Goal: Task Accomplishment & Management: Use online tool/utility

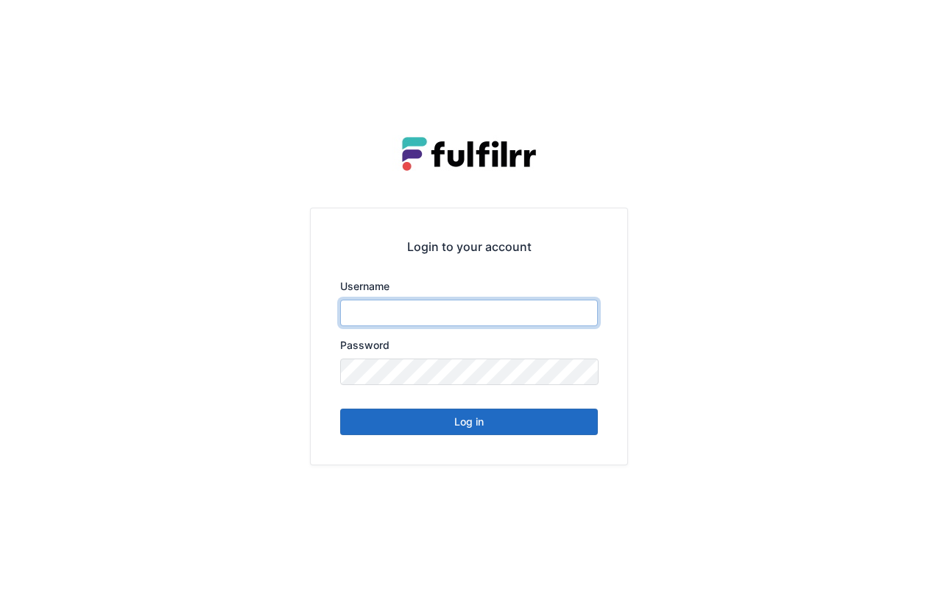
type input "*******"
click at [474, 426] on button "Log in" at bounding box center [469, 422] width 258 height 27
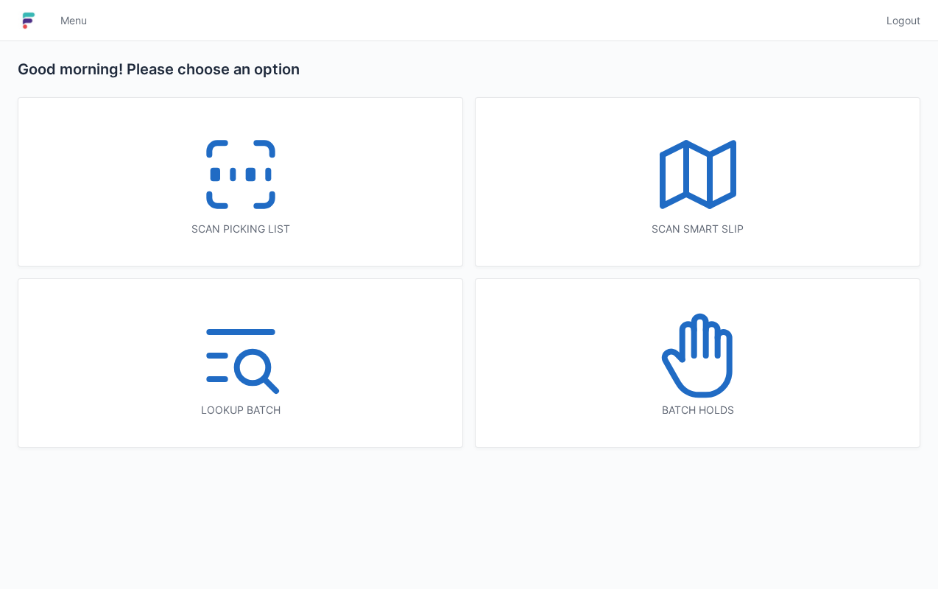
click at [377, 216] on div "Scan picking list" at bounding box center [240, 182] width 444 height 168
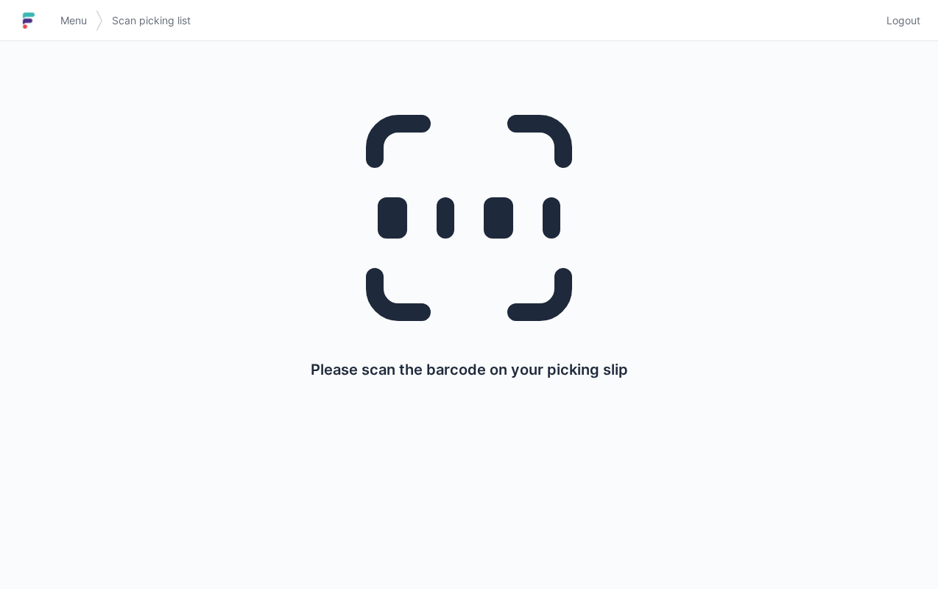
click at [71, 10] on link "Menu" at bounding box center [74, 20] width 44 height 27
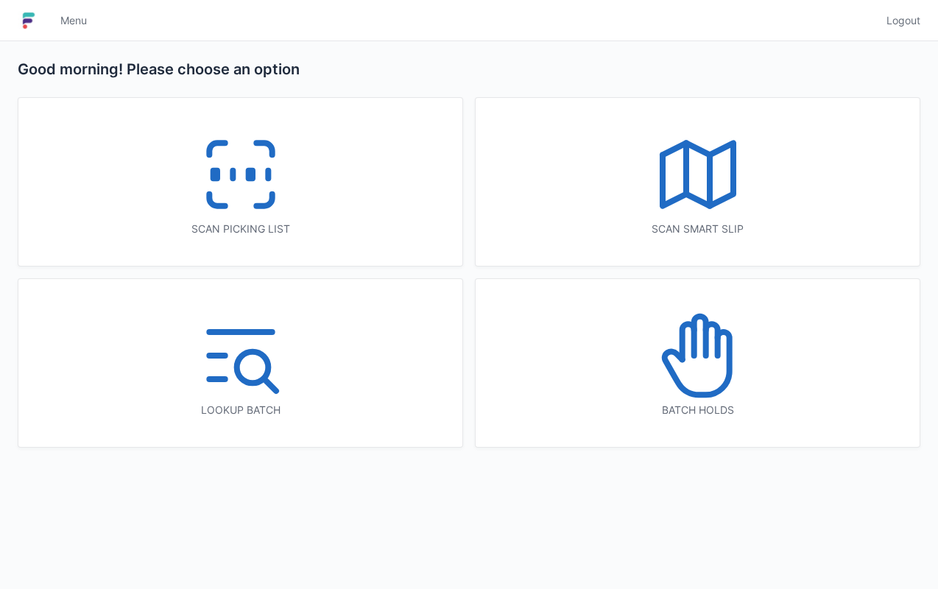
click at [714, 212] on icon at bounding box center [698, 174] width 94 height 94
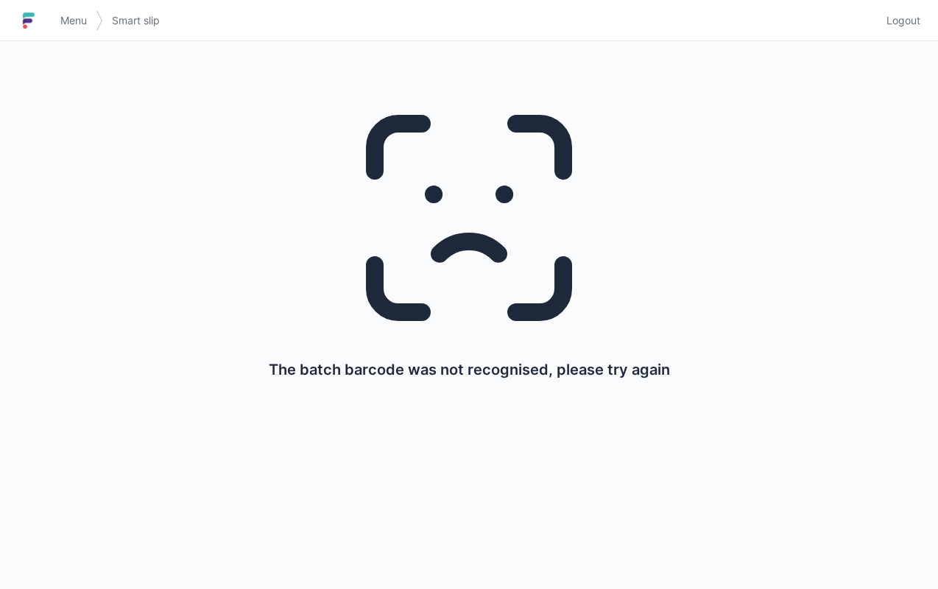
click at [84, 13] on link "Menu" at bounding box center [74, 20] width 44 height 27
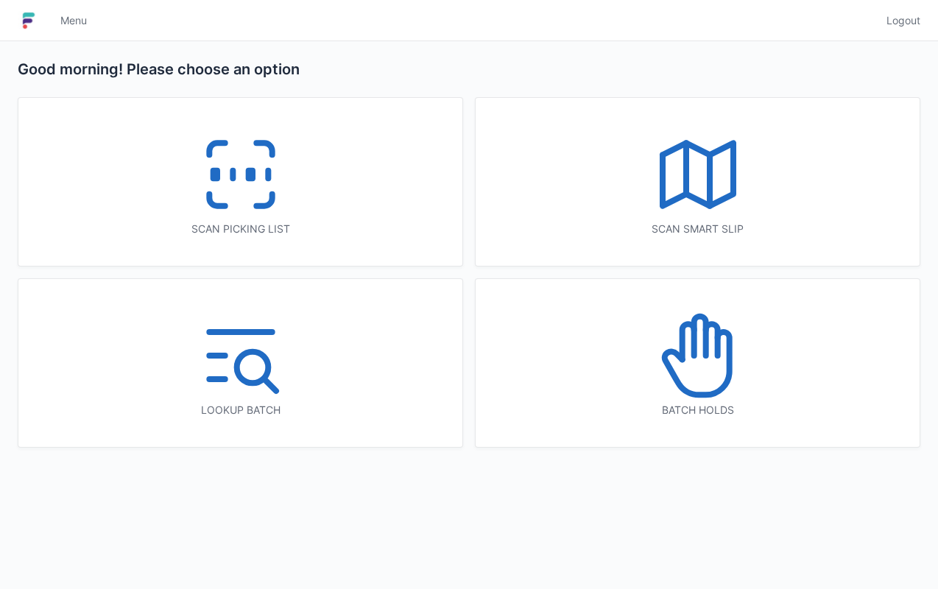
click at [621, 211] on div "Scan smart slip" at bounding box center [698, 182] width 444 height 168
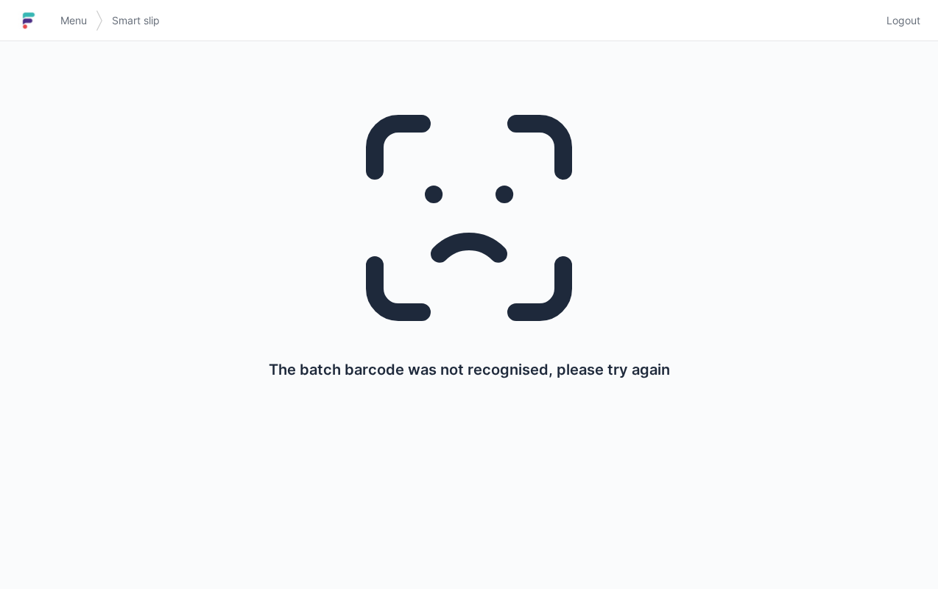
click at [72, 13] on span "Menu" at bounding box center [73, 20] width 27 height 15
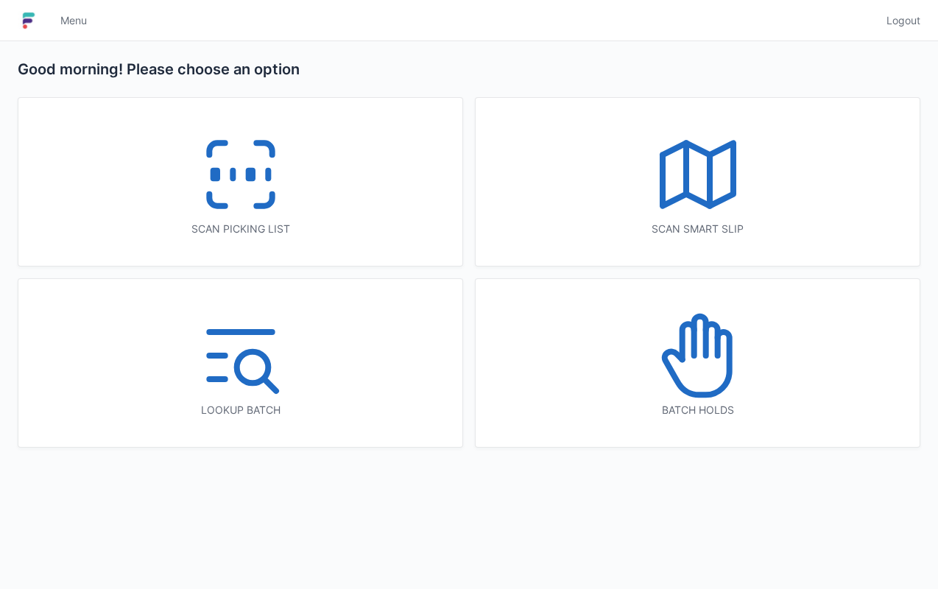
click at [727, 187] on icon at bounding box center [698, 174] width 94 height 94
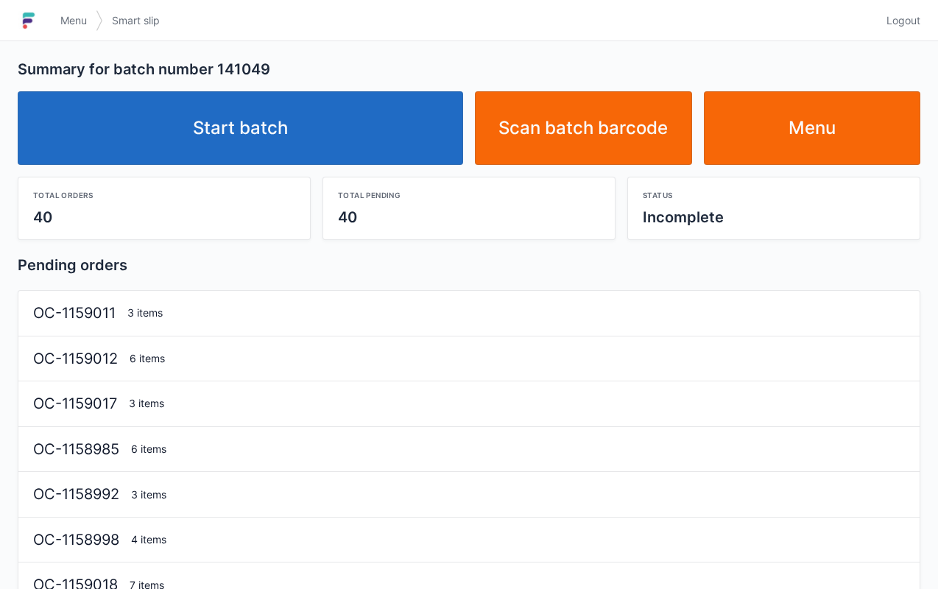
click at [376, 140] on link "Start batch" at bounding box center [240, 128] width 445 height 74
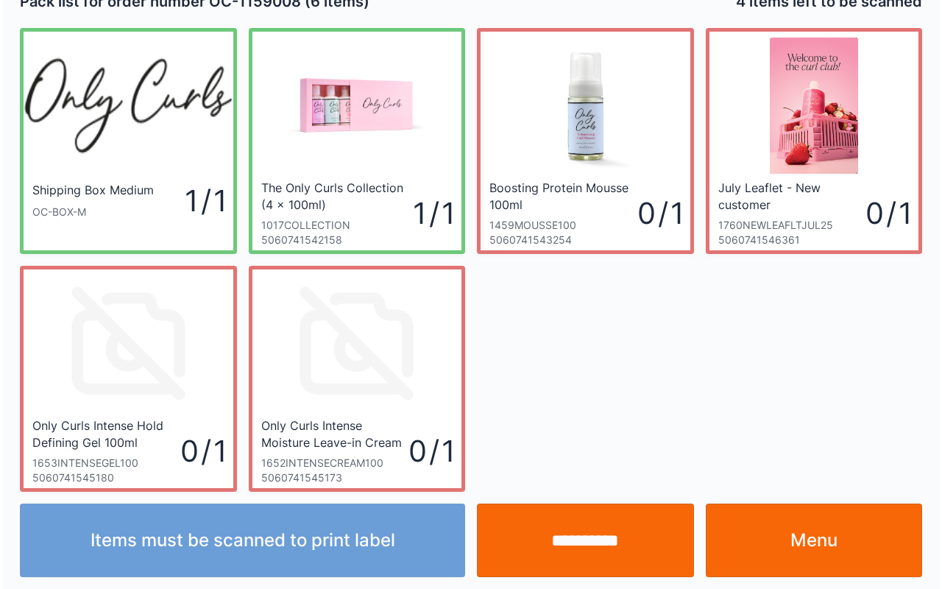
scroll to position [27, 0]
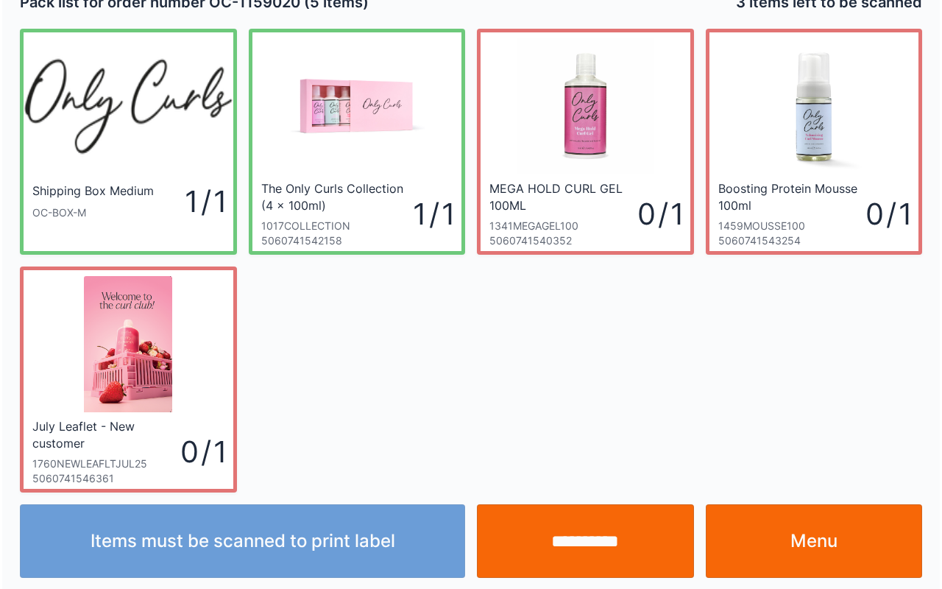
scroll to position [27, 0]
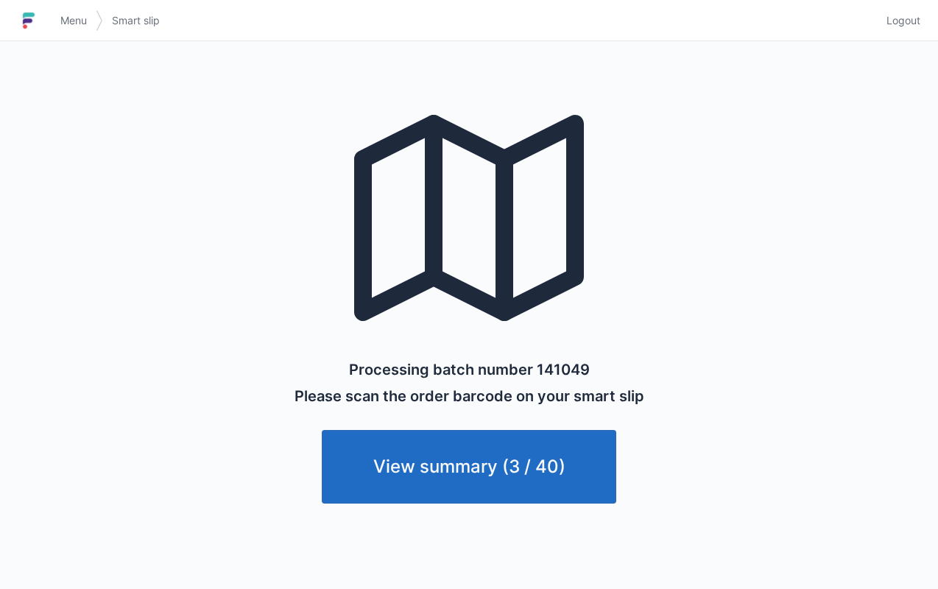
click at [79, 27] on span "Menu" at bounding box center [73, 20] width 27 height 15
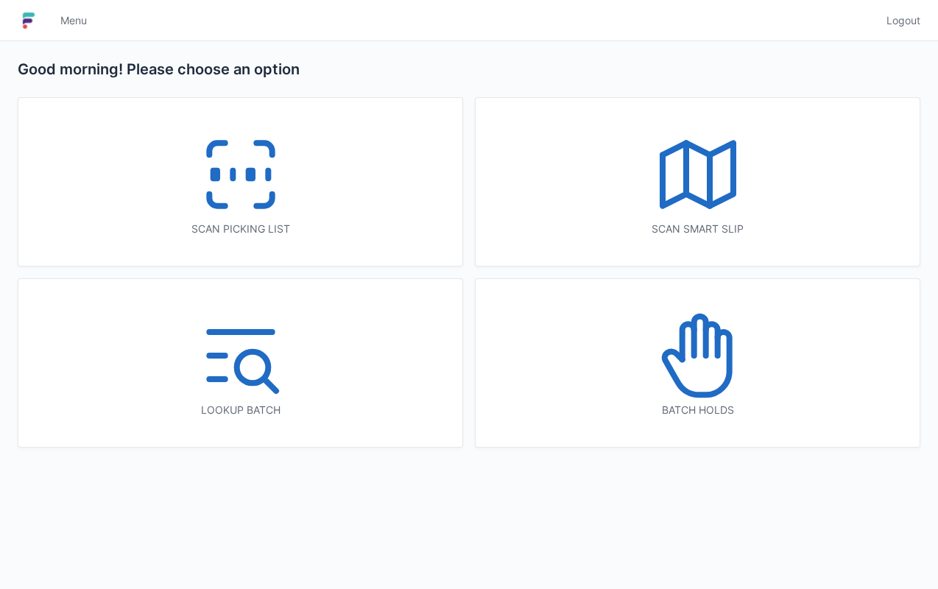
click at [210, 196] on icon at bounding box center [216, 200] width 15 height 12
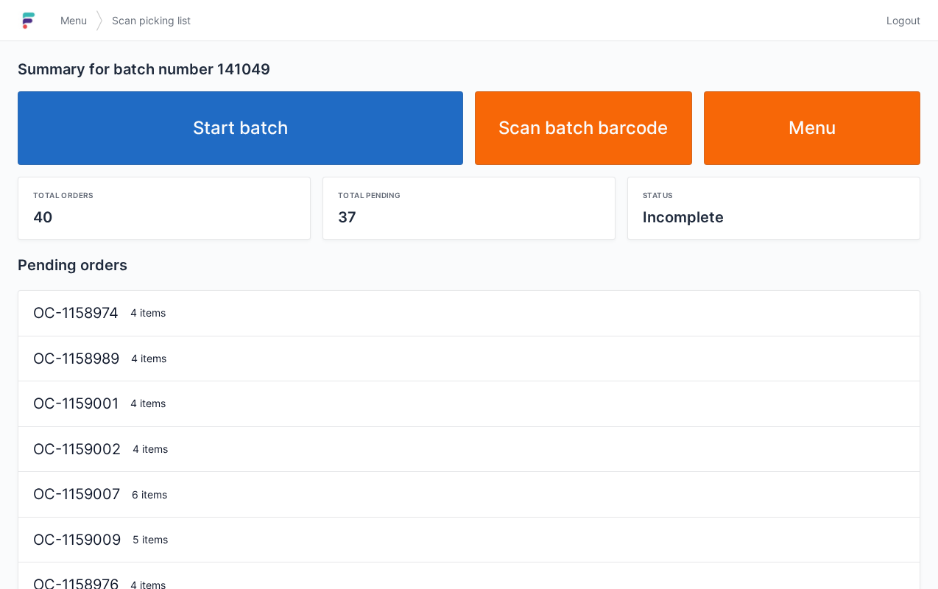
click at [221, 134] on link "Start batch" at bounding box center [240, 128] width 445 height 74
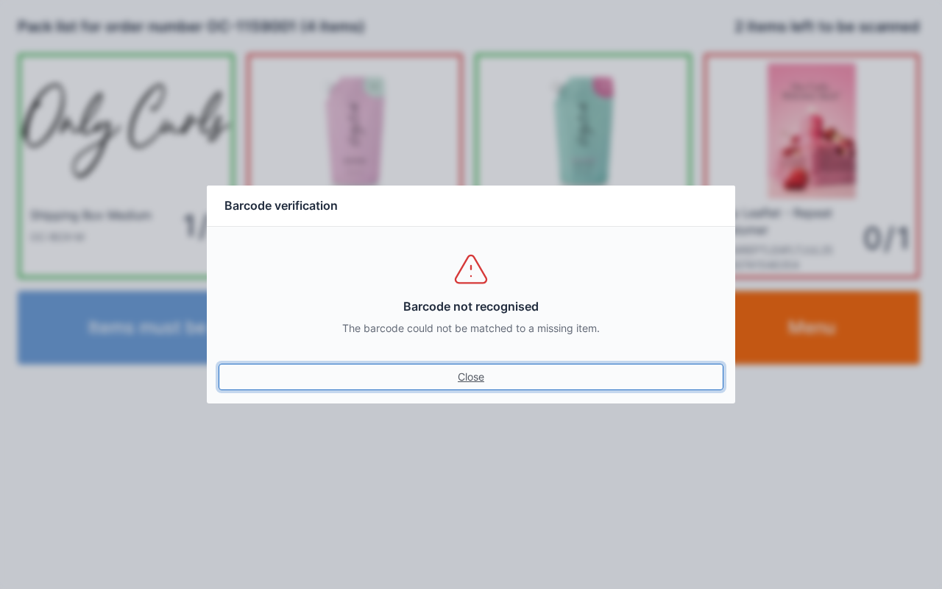
click at [468, 375] on link "Close" at bounding box center [471, 377] width 505 height 27
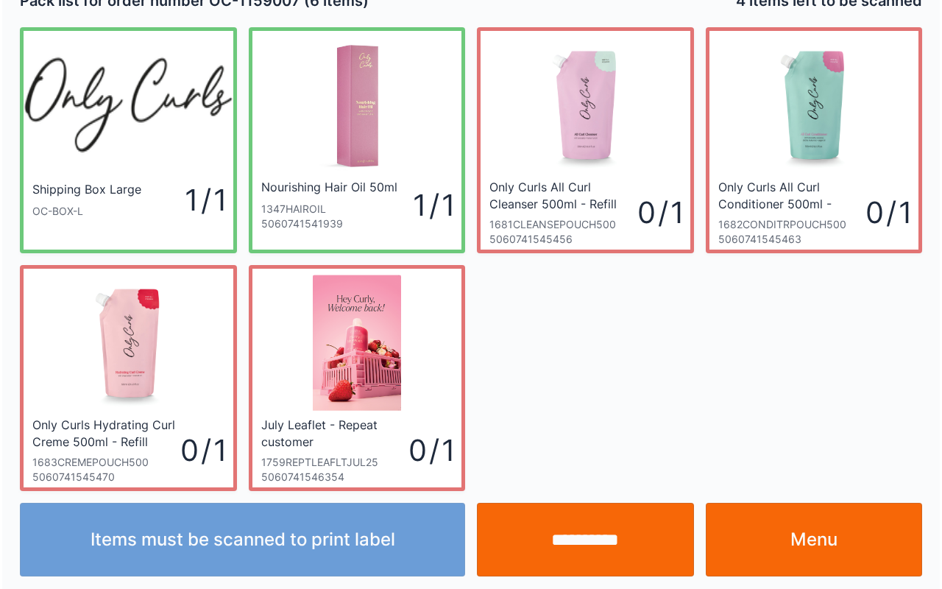
scroll to position [27, 0]
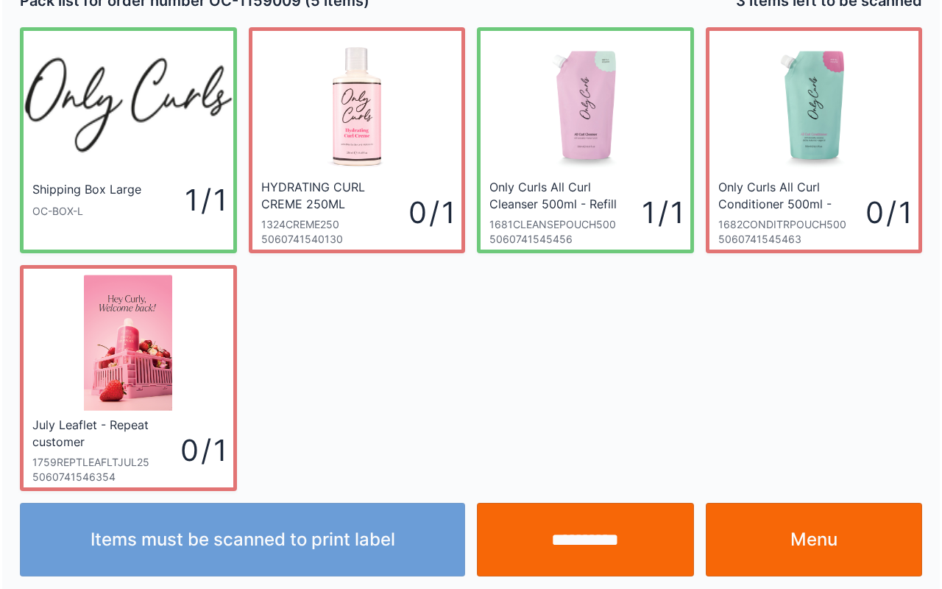
scroll to position [27, 0]
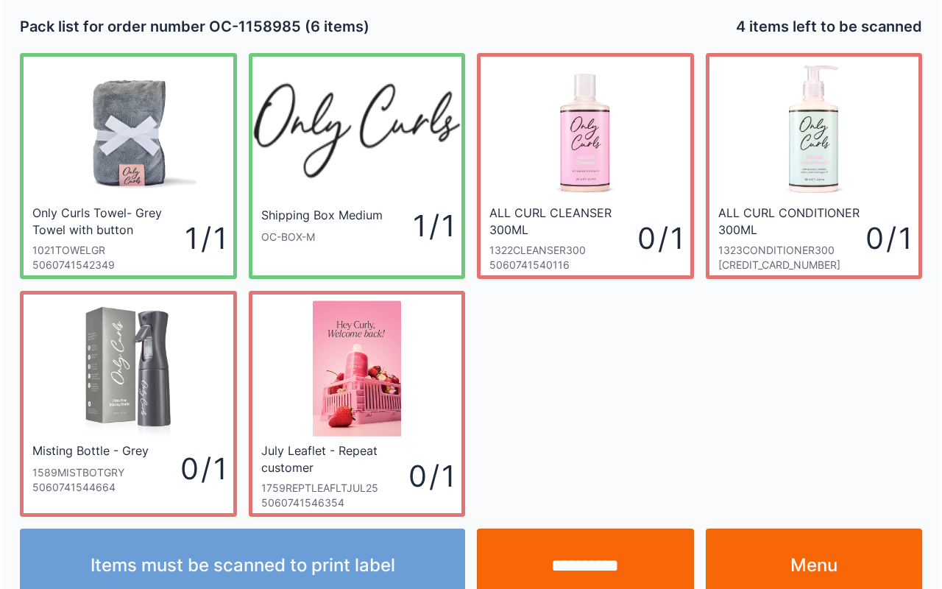
scroll to position [27, 0]
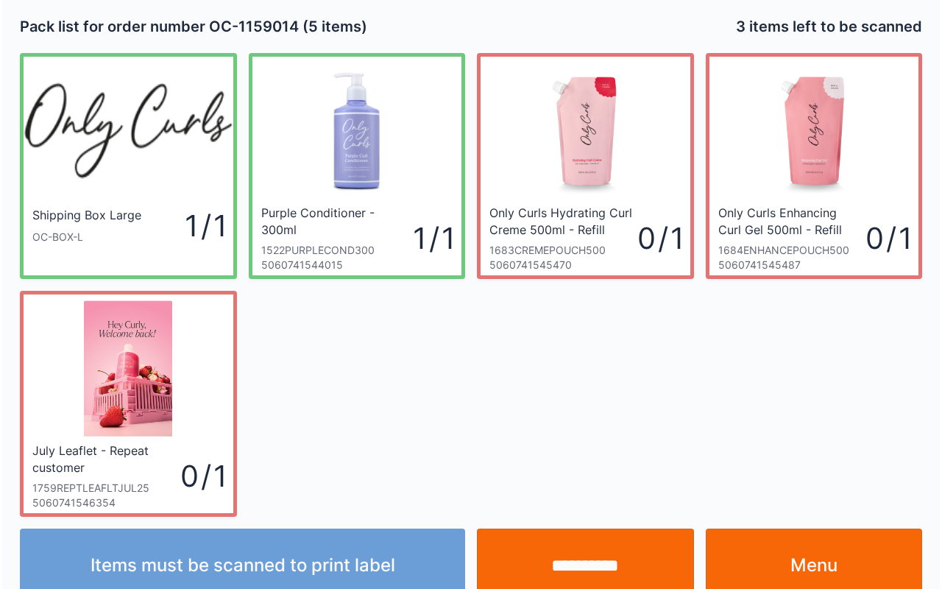
scroll to position [27, 0]
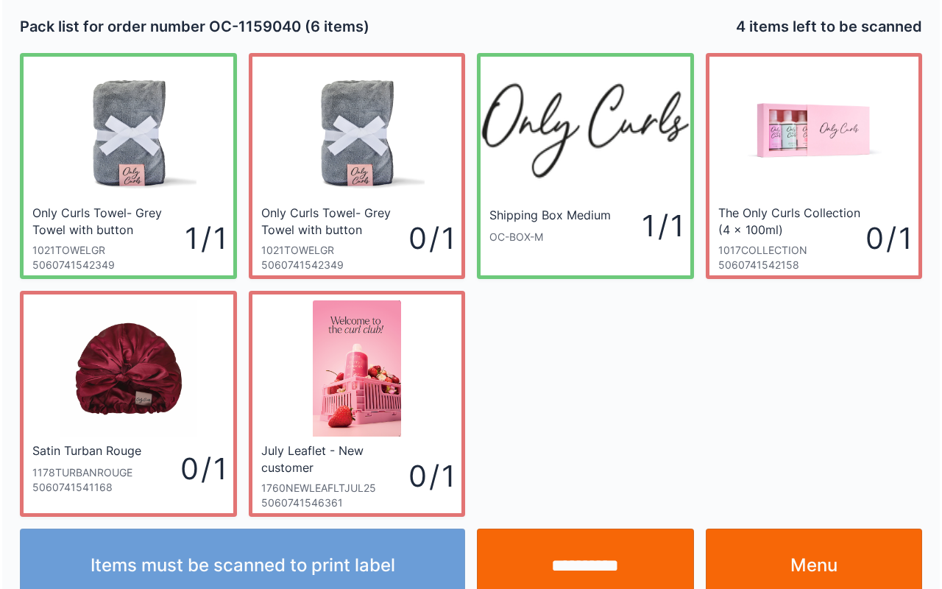
scroll to position [27, 0]
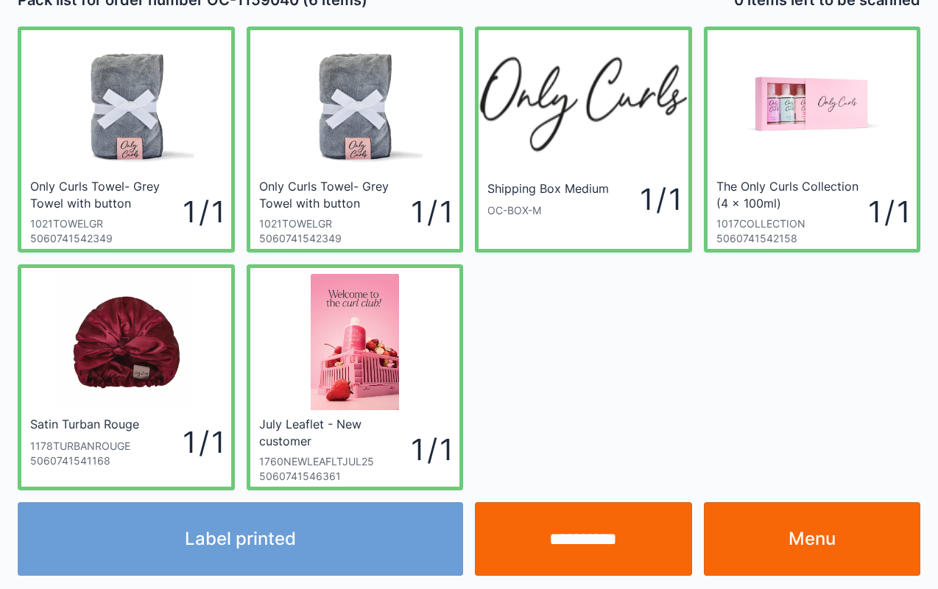
click at [612, 530] on input "**********" at bounding box center [583, 539] width 217 height 74
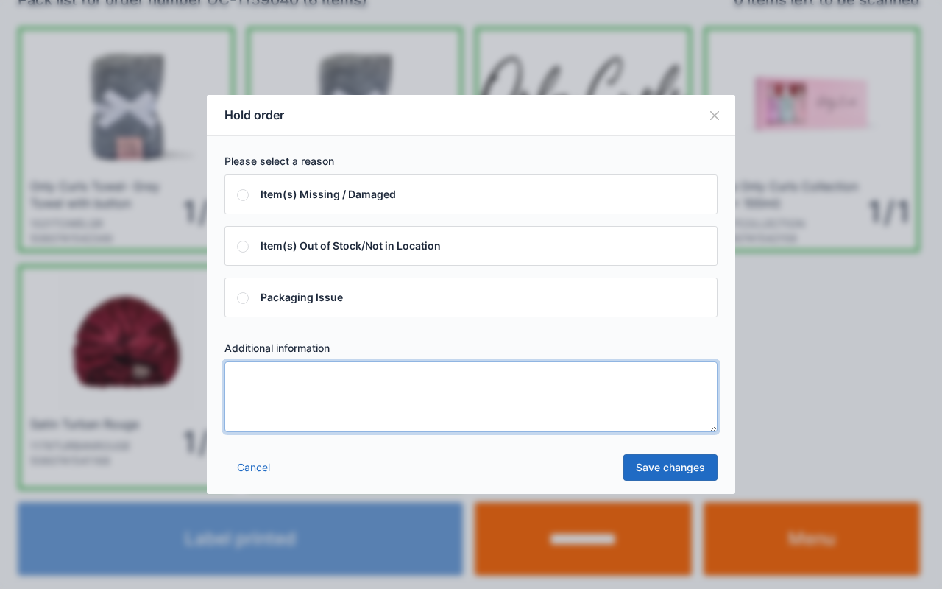
click at [428, 389] on textarea at bounding box center [471, 396] width 493 height 71
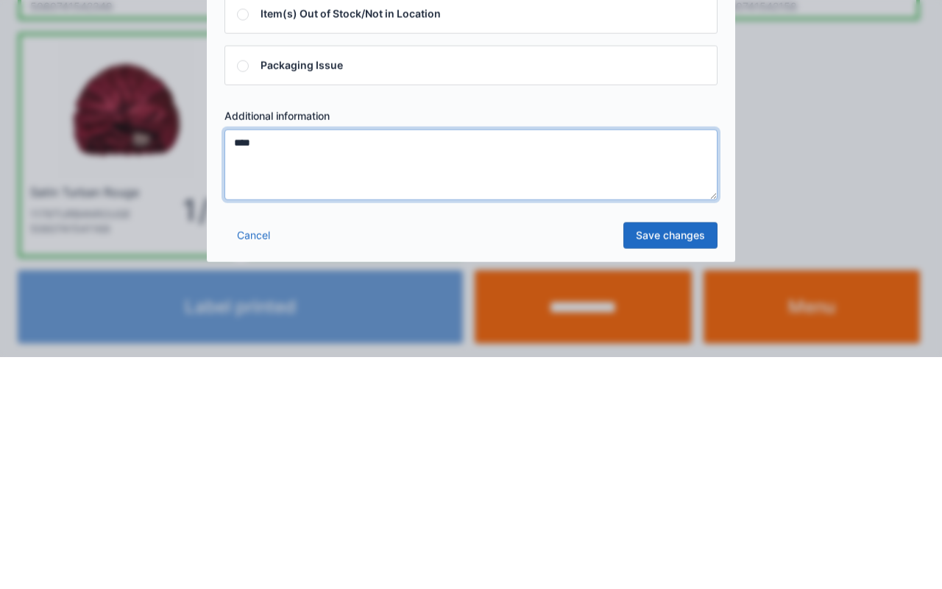
type textarea "****"
click at [680, 465] on link "Save changes" at bounding box center [671, 467] width 94 height 27
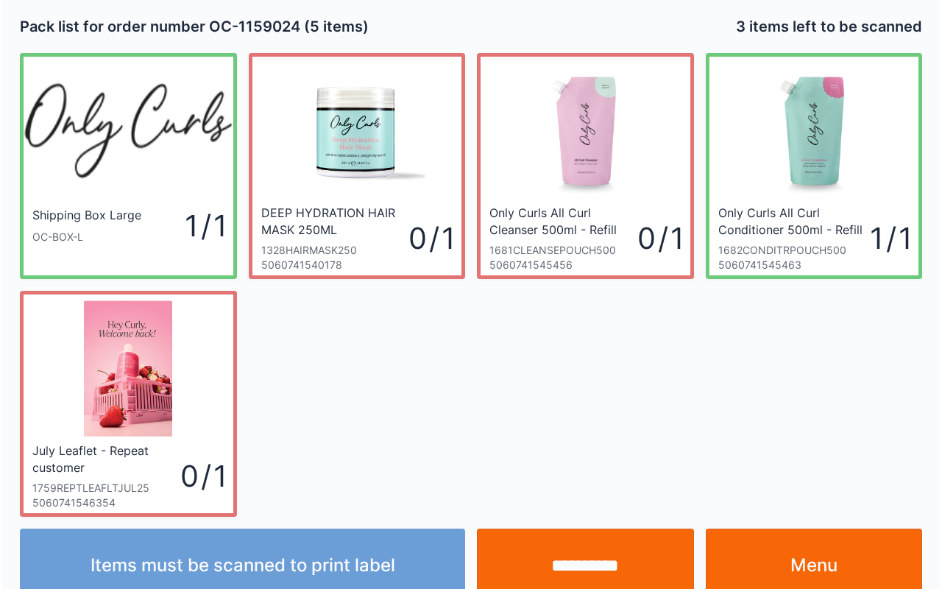
scroll to position [27, 0]
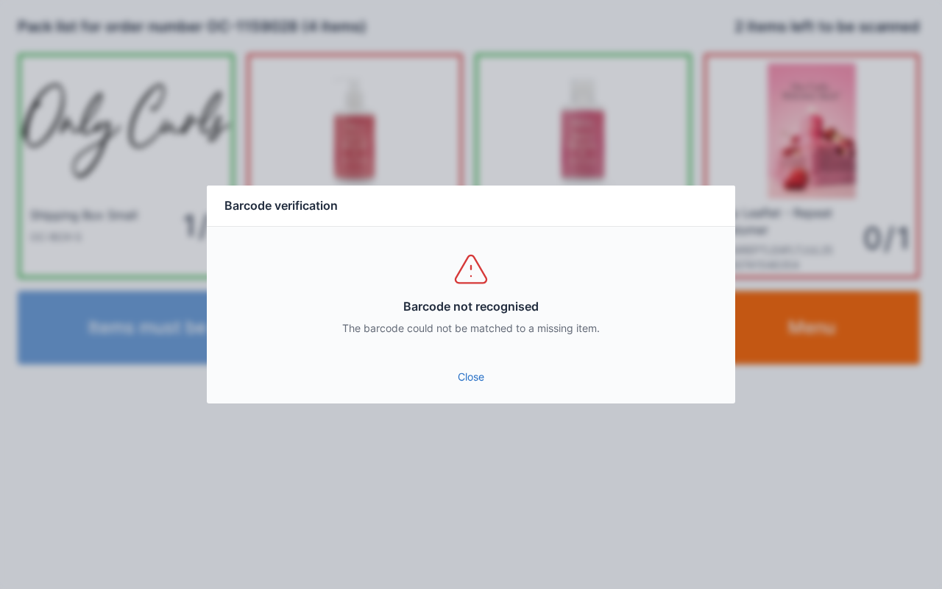
click at [467, 386] on link "Close" at bounding box center [471, 377] width 505 height 27
click at [484, 399] on div "Close" at bounding box center [471, 381] width 529 height 44
click at [468, 400] on div "Close" at bounding box center [471, 381] width 529 height 44
click at [456, 378] on link "Close" at bounding box center [471, 377] width 505 height 27
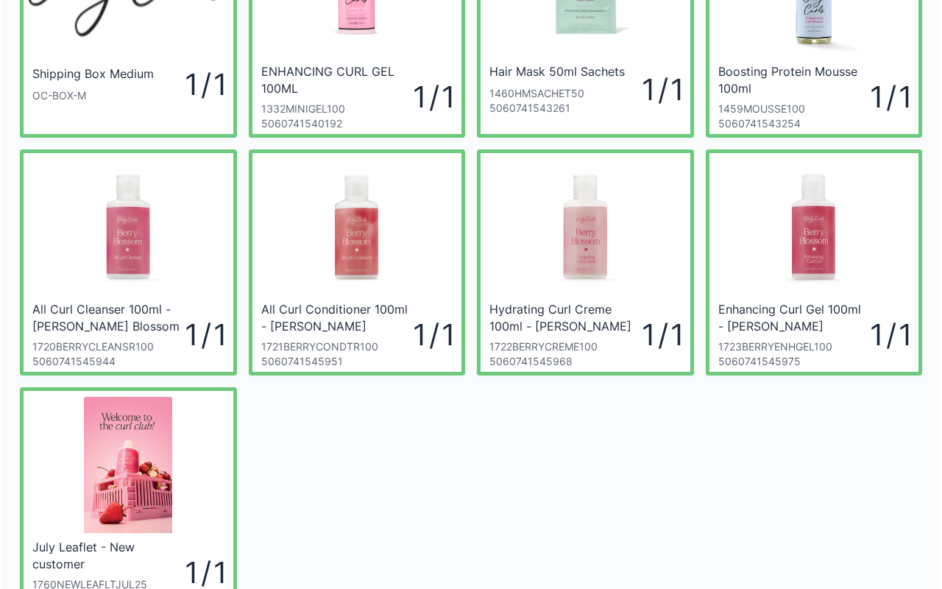
scroll to position [143, 0]
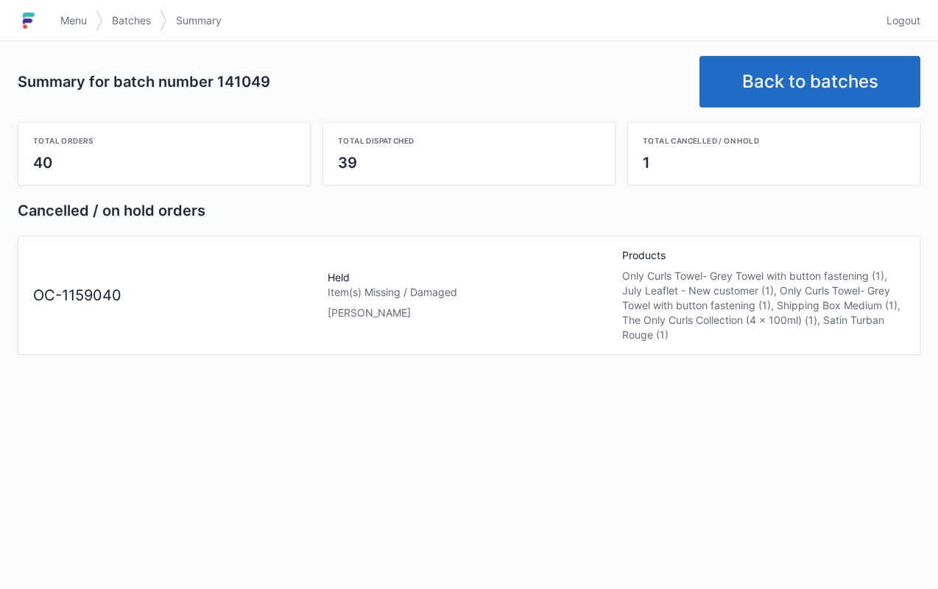
click at [72, 26] on span "Menu" at bounding box center [73, 20] width 27 height 15
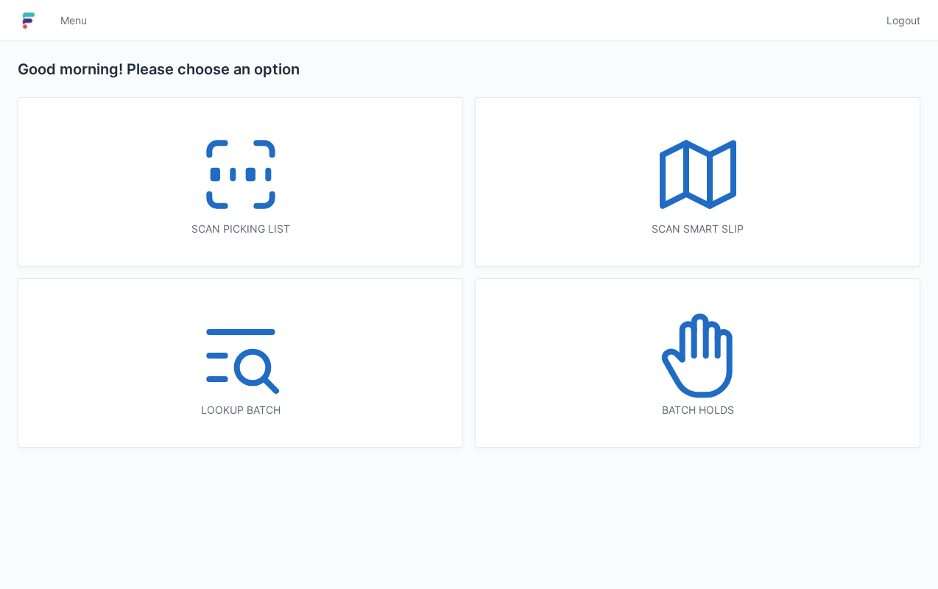
click at [194, 140] on icon at bounding box center [241, 174] width 94 height 94
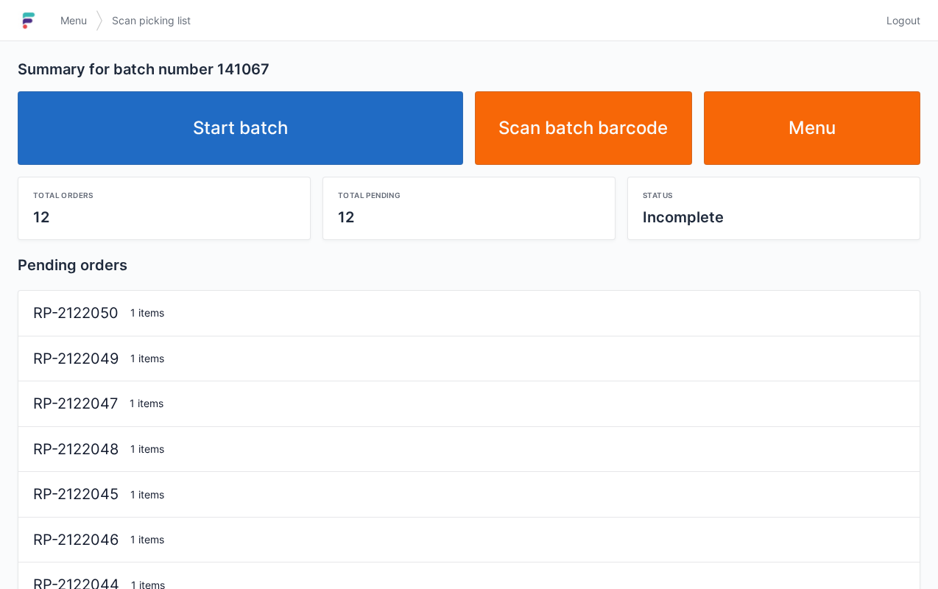
click at [353, 135] on link "Start batch" at bounding box center [240, 128] width 445 height 74
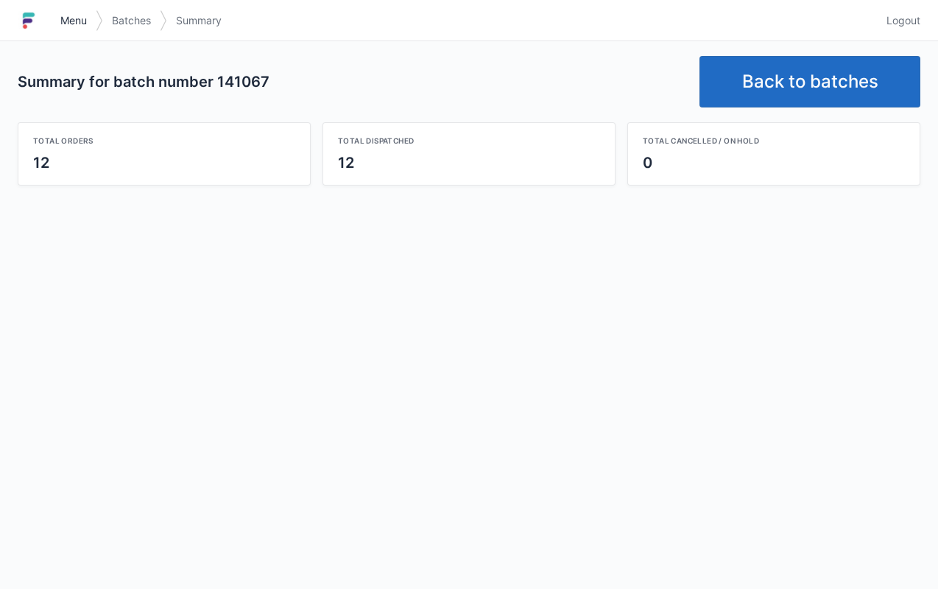
click at [78, 27] on span "Menu" at bounding box center [73, 20] width 27 height 15
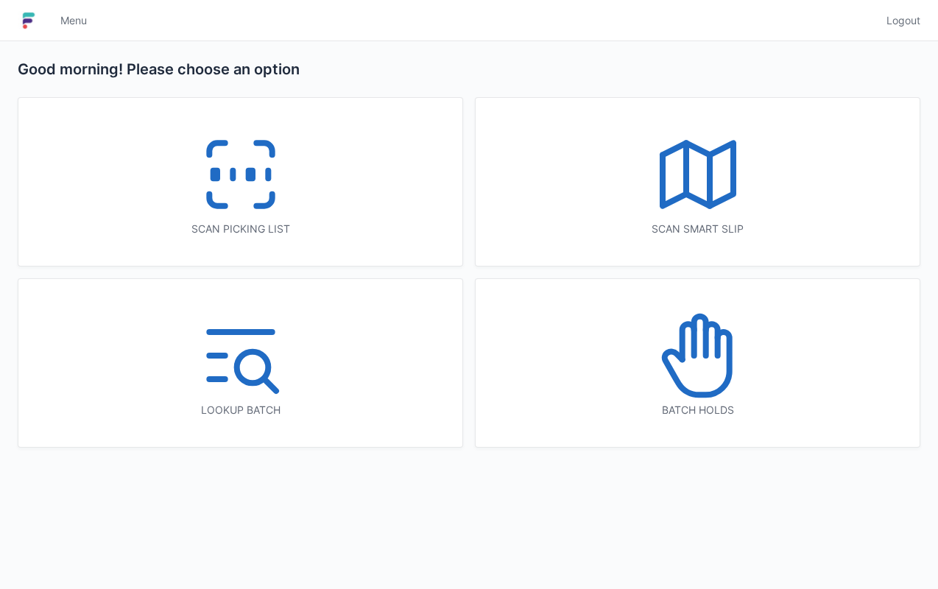
click at [710, 371] on icon at bounding box center [698, 355] width 94 height 94
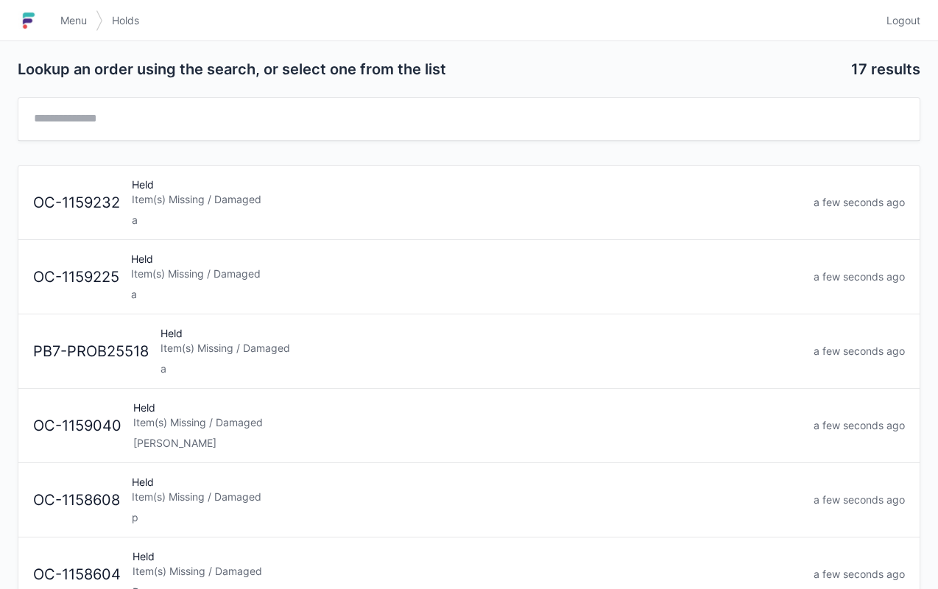
click at [537, 436] on div "Alex" at bounding box center [467, 443] width 668 height 15
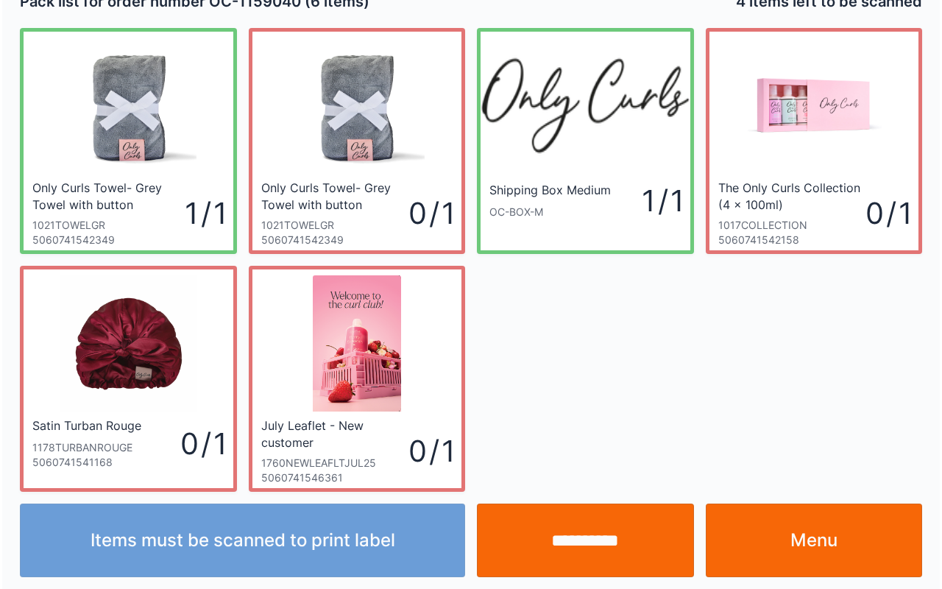
scroll to position [27, 0]
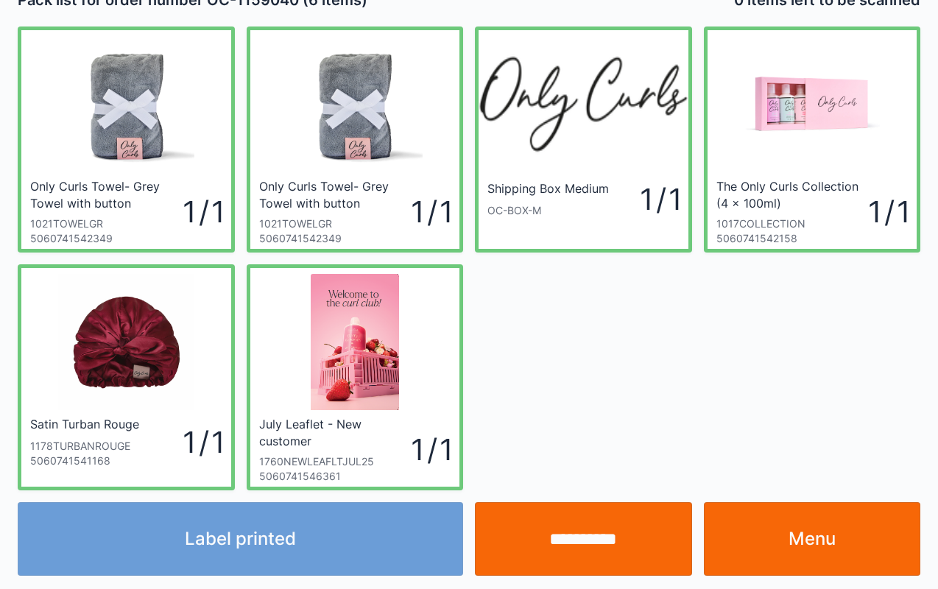
click at [600, 523] on input "**********" at bounding box center [583, 539] width 217 height 74
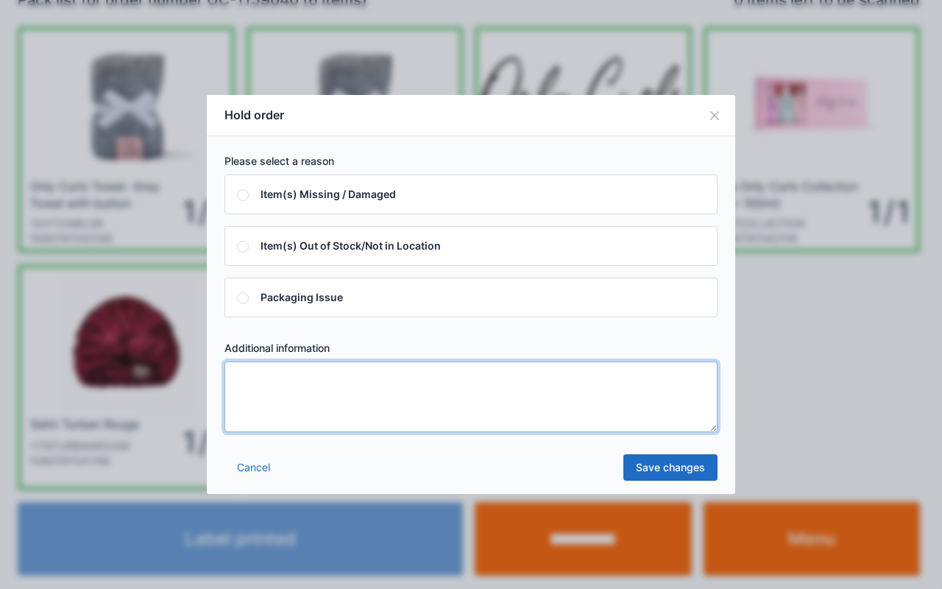
click at [391, 390] on textarea at bounding box center [471, 396] width 493 height 71
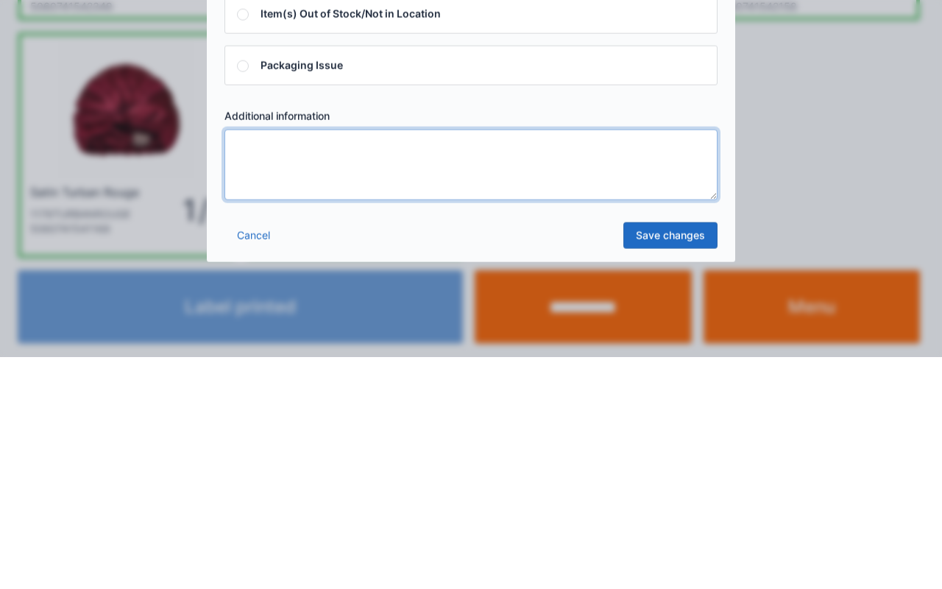
type textarea "*"
type textarea "****"
click at [670, 465] on link "Save changes" at bounding box center [671, 467] width 94 height 27
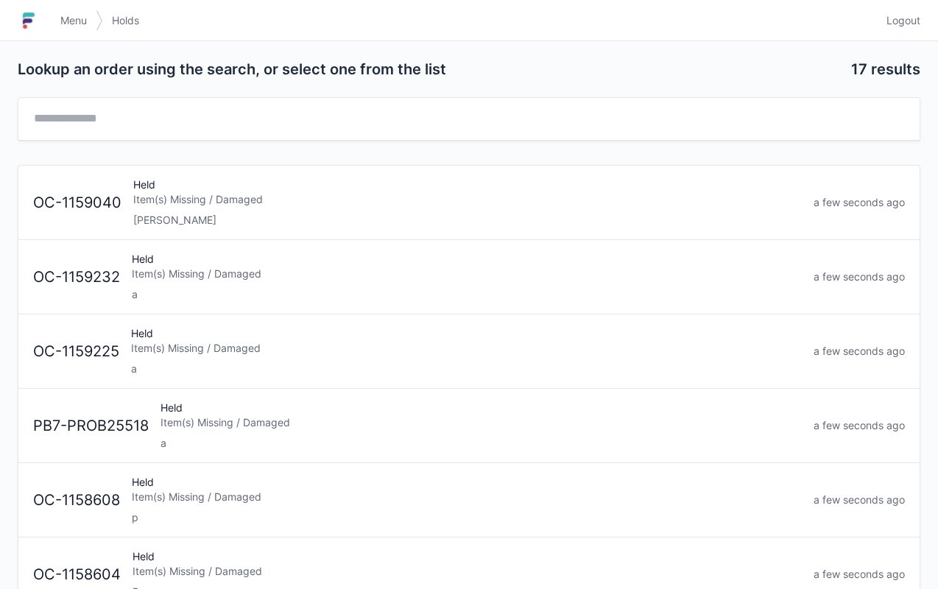
click at [68, 10] on link "Menu" at bounding box center [74, 20] width 44 height 27
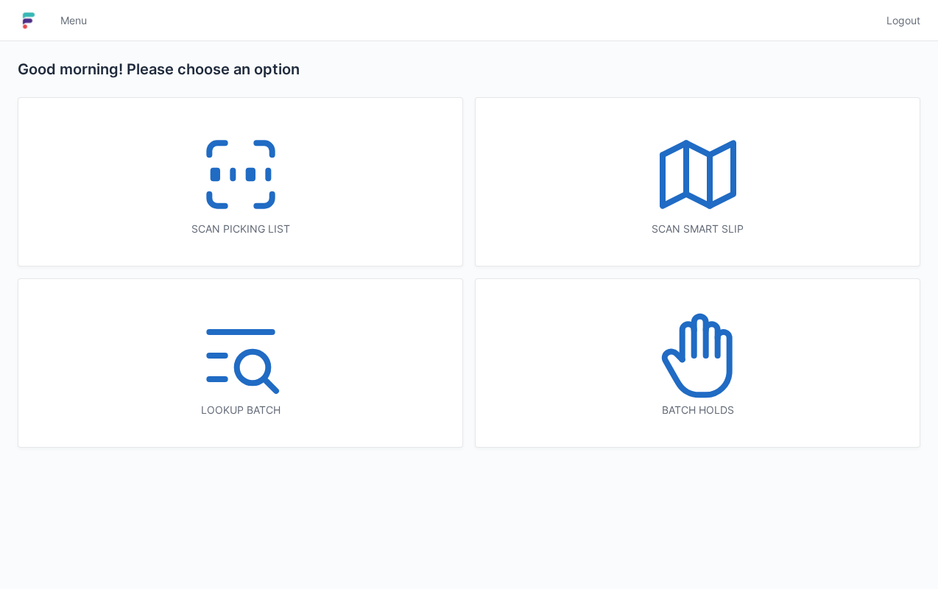
click at [651, 213] on icon at bounding box center [698, 174] width 94 height 94
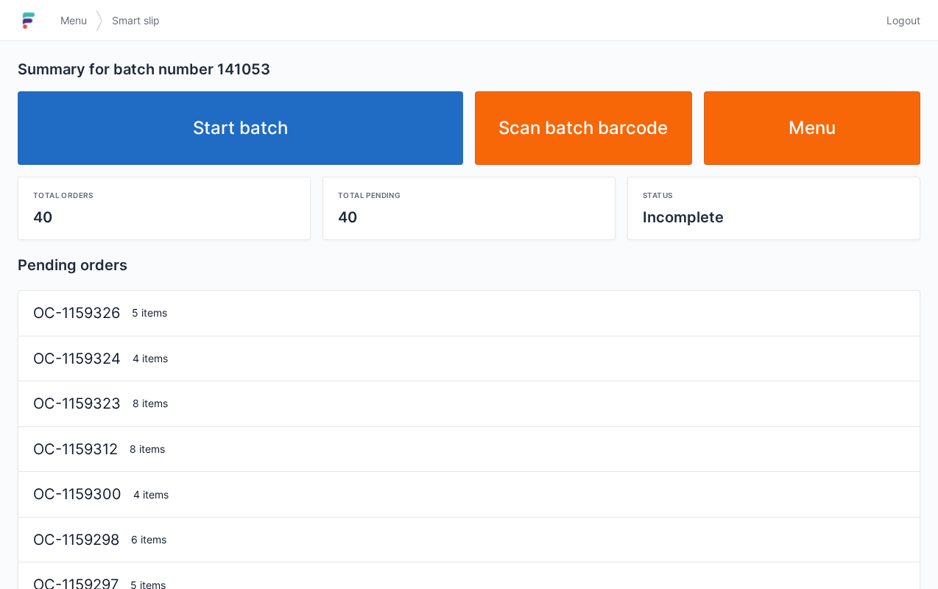
click at [367, 156] on link "Start batch" at bounding box center [240, 128] width 445 height 74
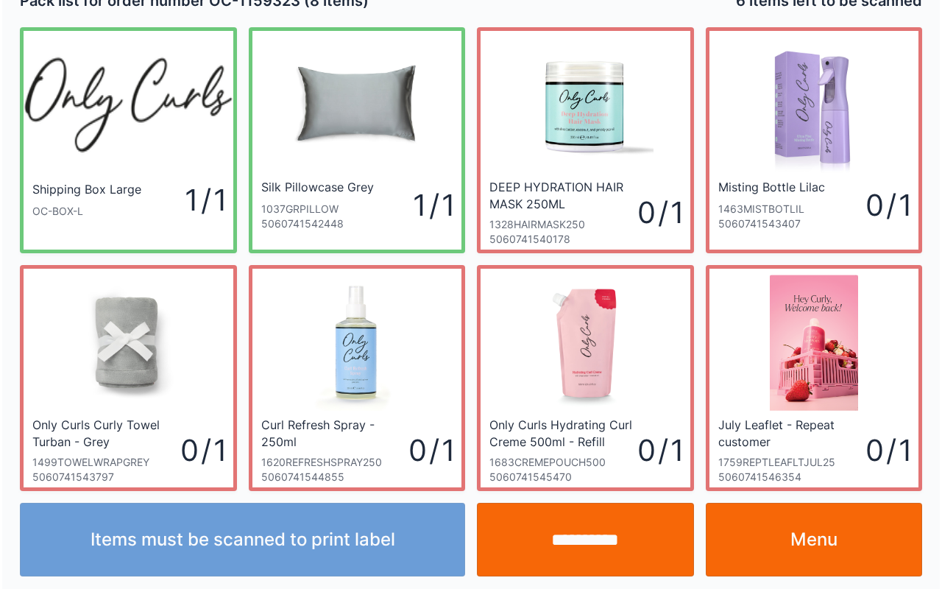
scroll to position [27, 0]
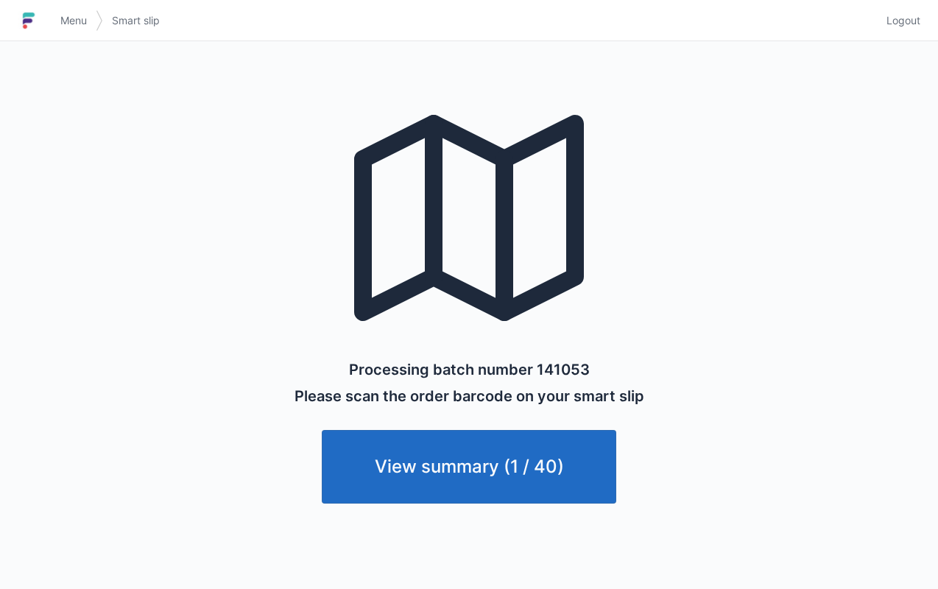
click at [74, 15] on span "Menu" at bounding box center [73, 20] width 27 height 15
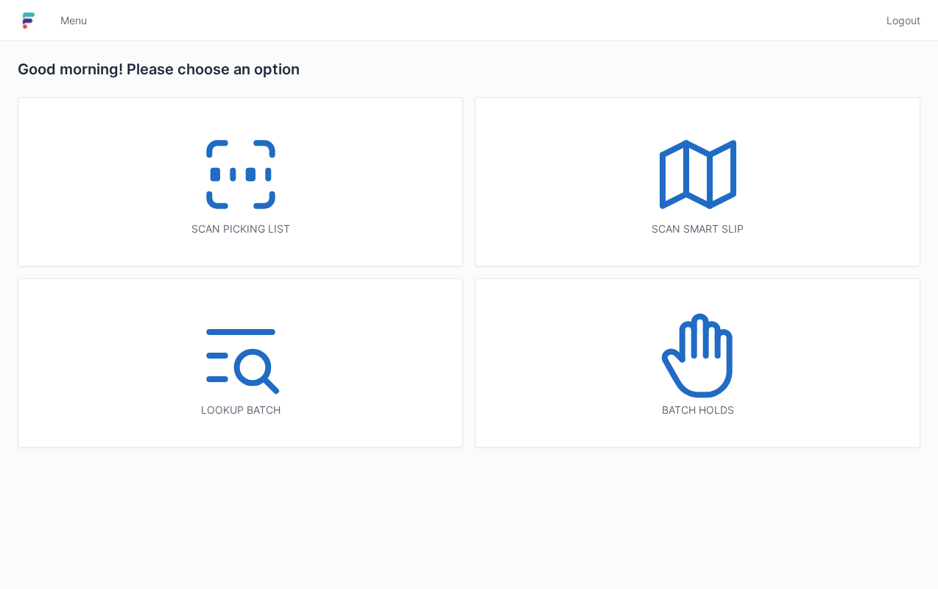
click at [208, 191] on icon at bounding box center [241, 174] width 94 height 94
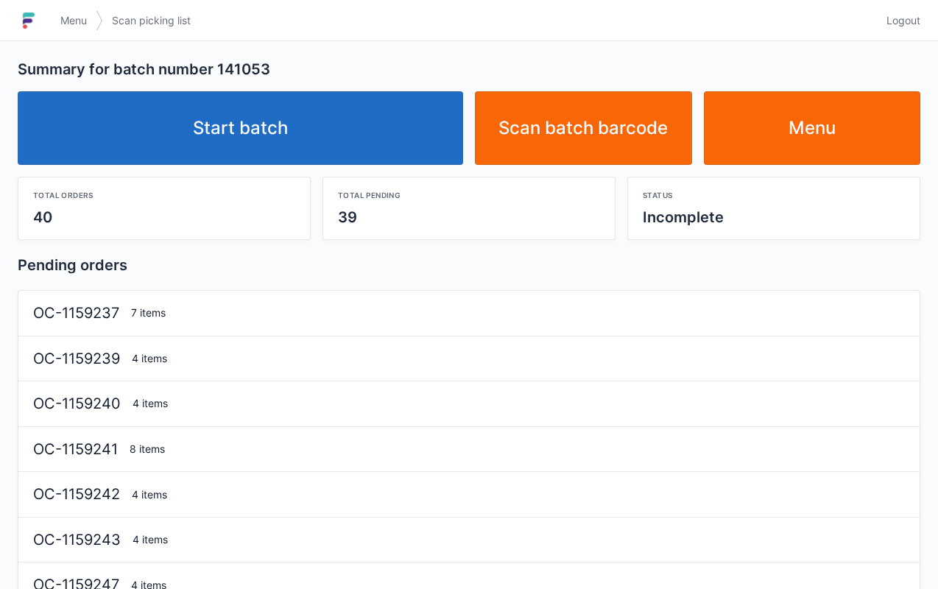
click at [328, 124] on link "Start batch" at bounding box center [240, 128] width 445 height 74
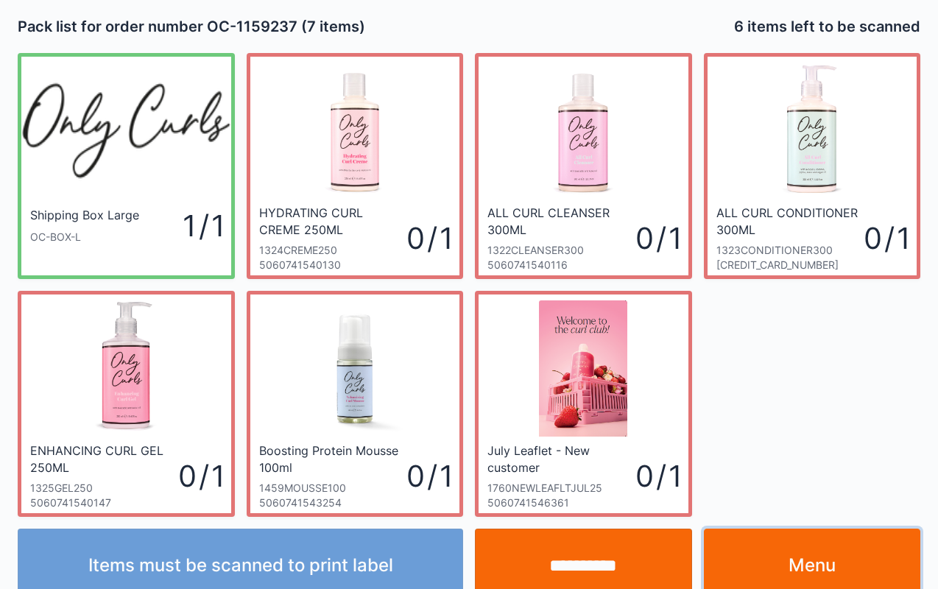
click at [794, 566] on link "Menu" at bounding box center [812, 566] width 217 height 74
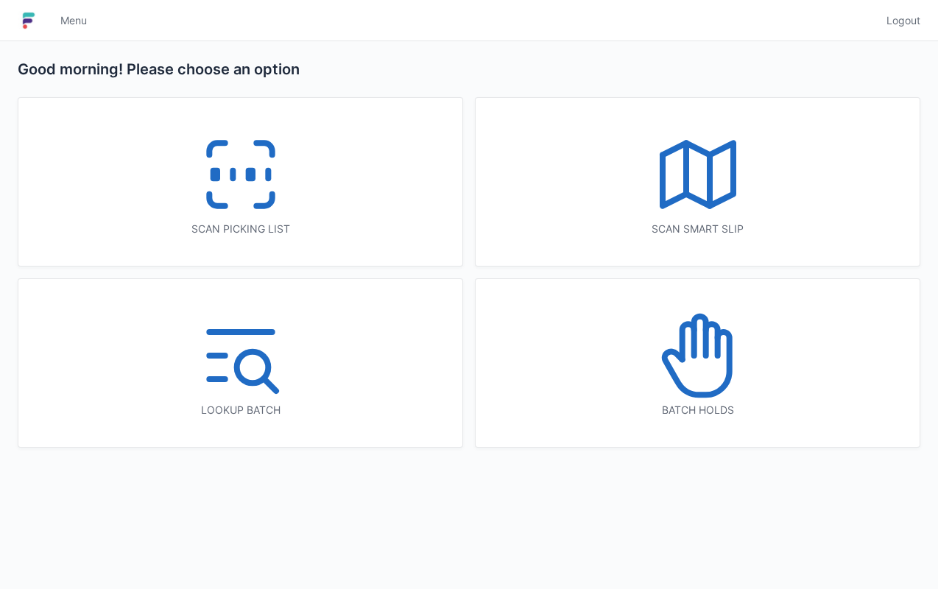
click at [362, 204] on div "Scan picking list" at bounding box center [240, 182] width 444 height 168
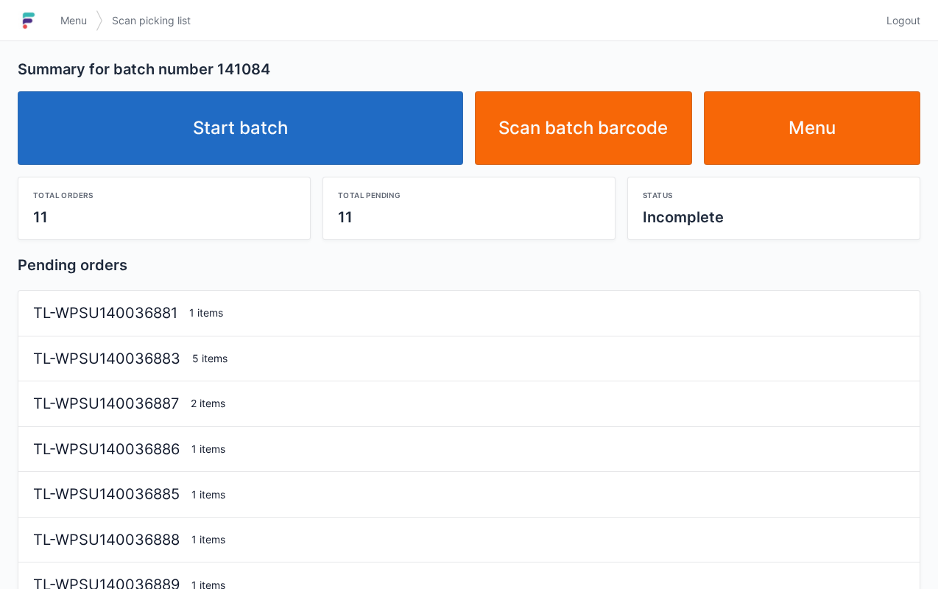
click at [294, 135] on link "Start batch" at bounding box center [240, 128] width 445 height 74
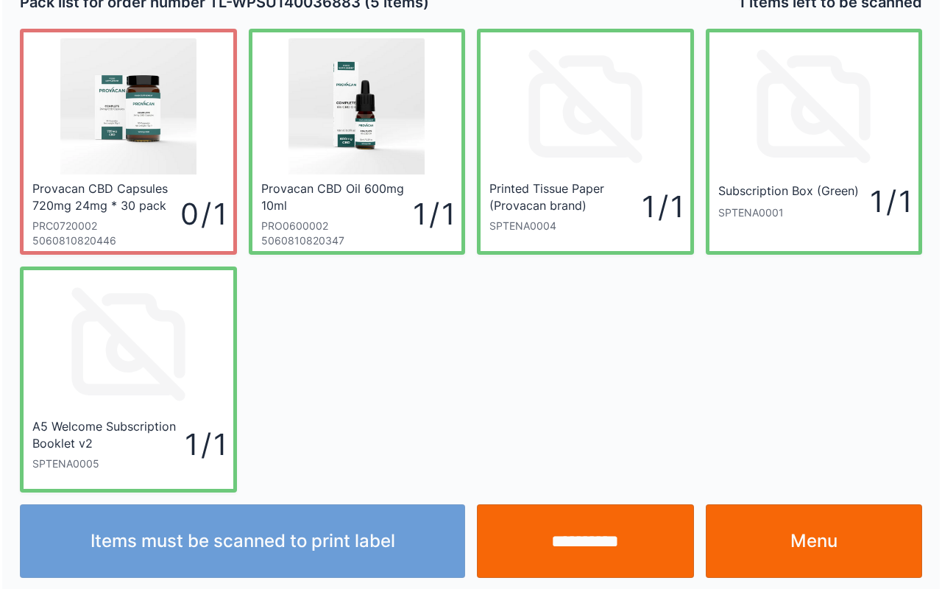
scroll to position [27, 0]
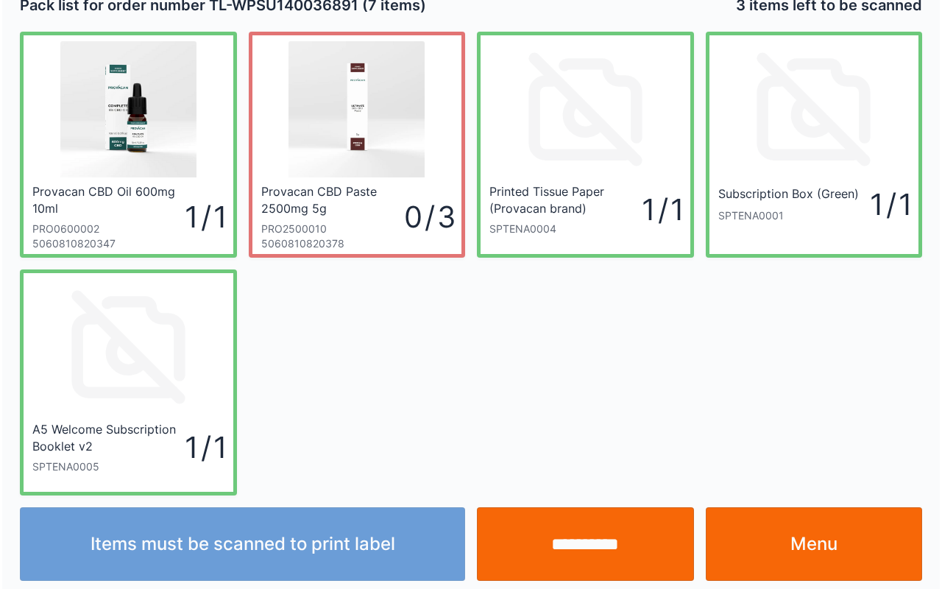
scroll to position [27, 0]
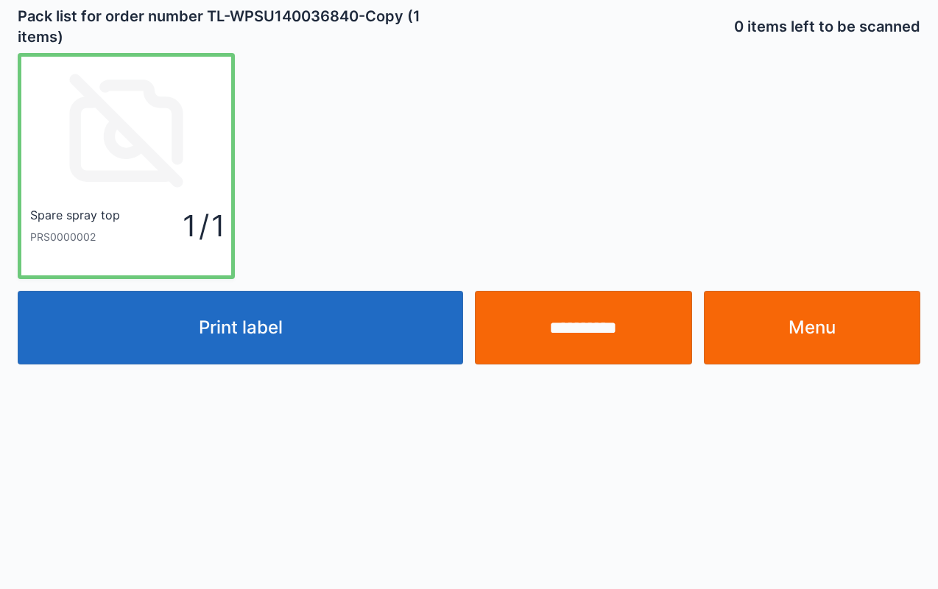
click at [375, 327] on button "Print label" at bounding box center [240, 328] width 445 height 74
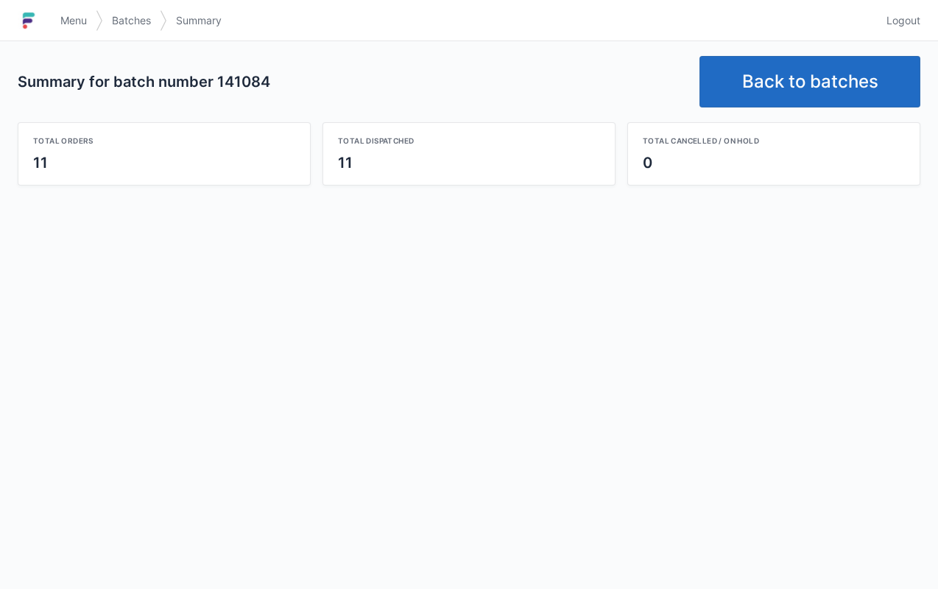
click at [74, 24] on span "Menu" at bounding box center [73, 20] width 27 height 15
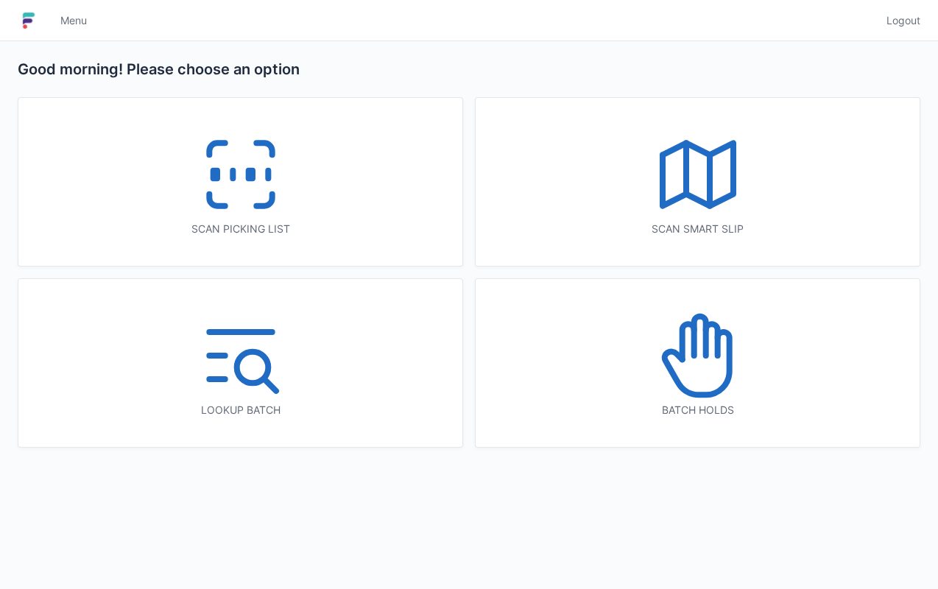
click at [316, 192] on div "Scan picking list" at bounding box center [240, 182] width 444 height 168
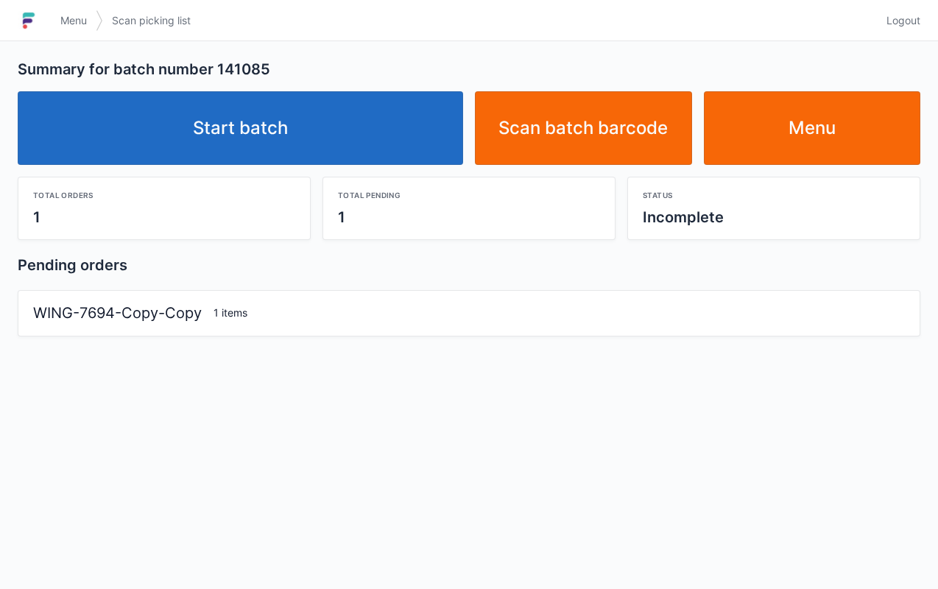
click at [321, 130] on link "Start batch" at bounding box center [240, 128] width 445 height 74
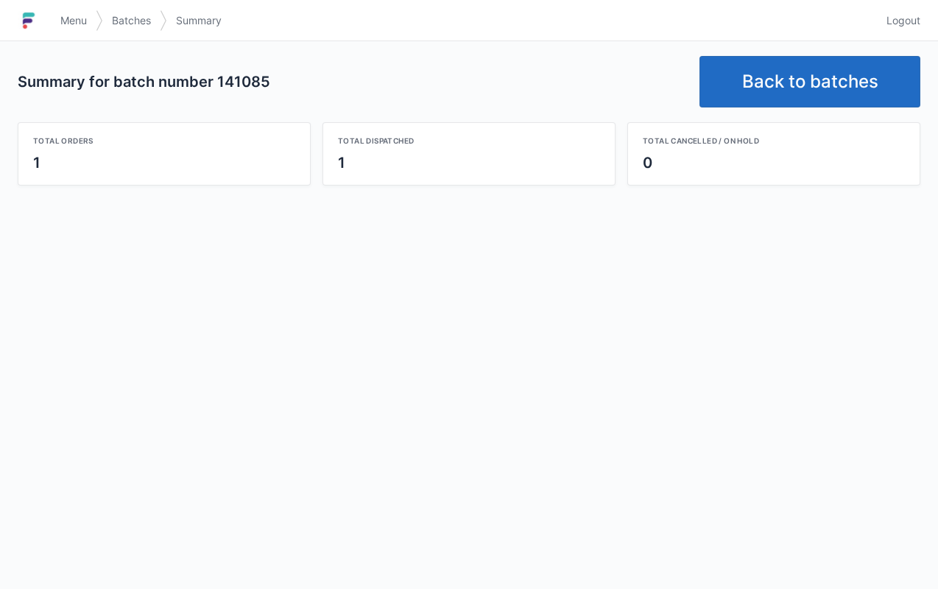
click at [75, 33] on link "Menu" at bounding box center [74, 20] width 44 height 27
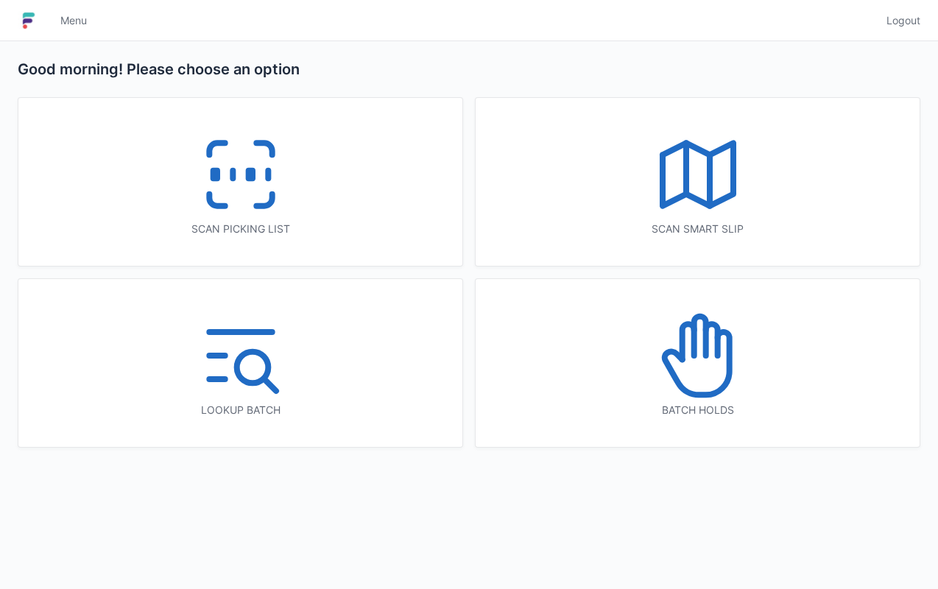
click at [325, 216] on div "Scan picking list" at bounding box center [240, 182] width 444 height 168
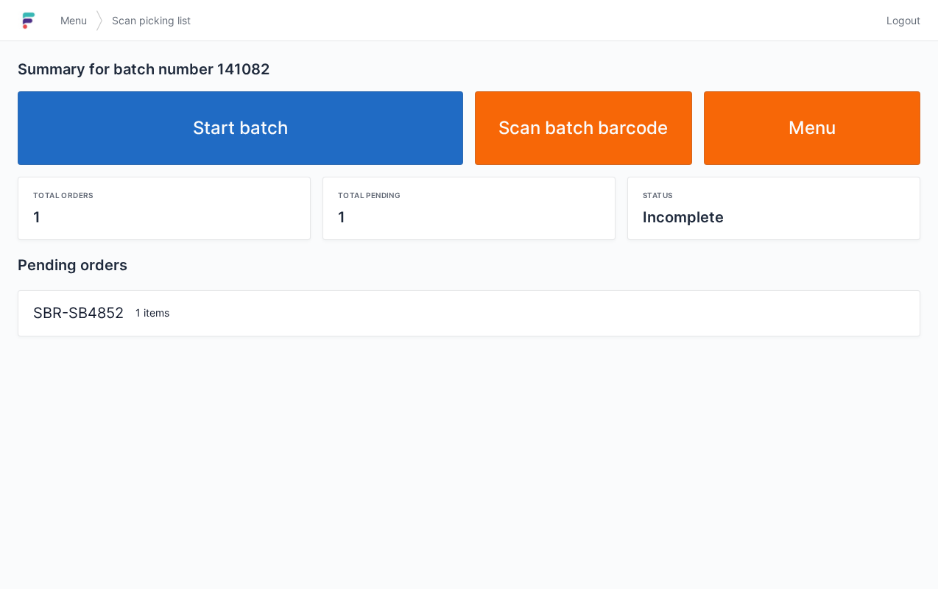
click at [386, 156] on link "Start batch" at bounding box center [240, 128] width 445 height 74
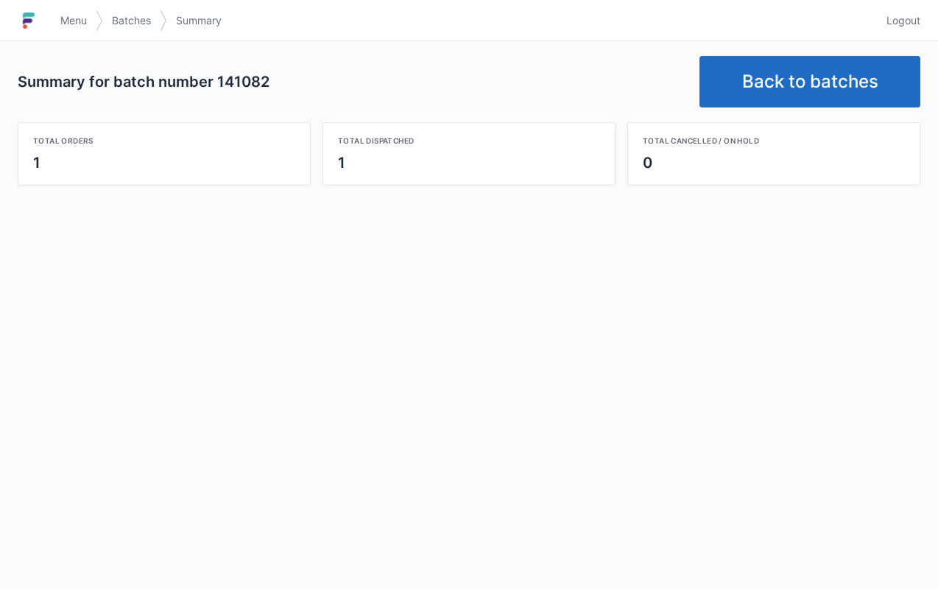
click at [80, 9] on link "Menu" at bounding box center [74, 20] width 44 height 27
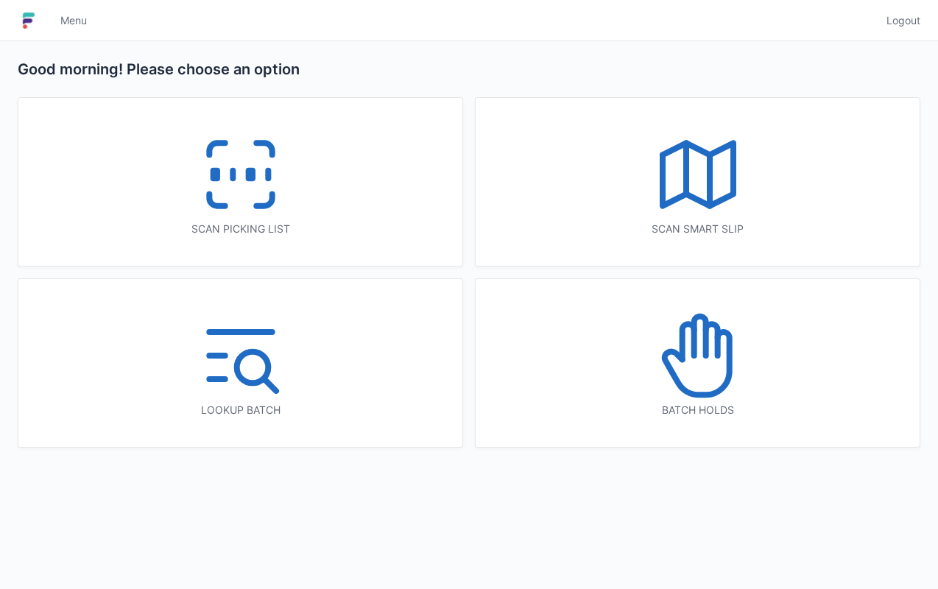
click at [296, 220] on div "Scan picking list" at bounding box center [240, 182] width 444 height 168
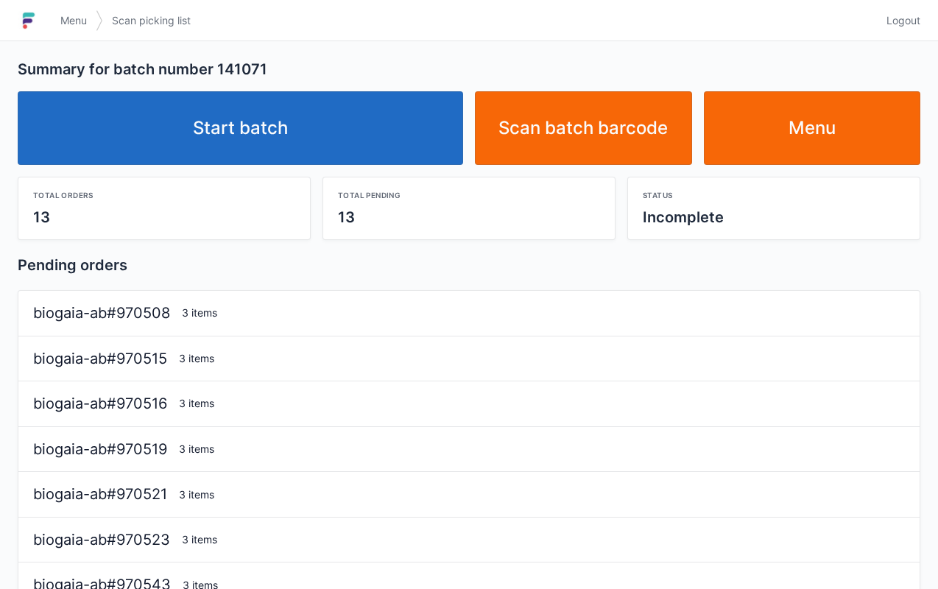
click at [349, 130] on link "Start batch" at bounding box center [240, 128] width 445 height 74
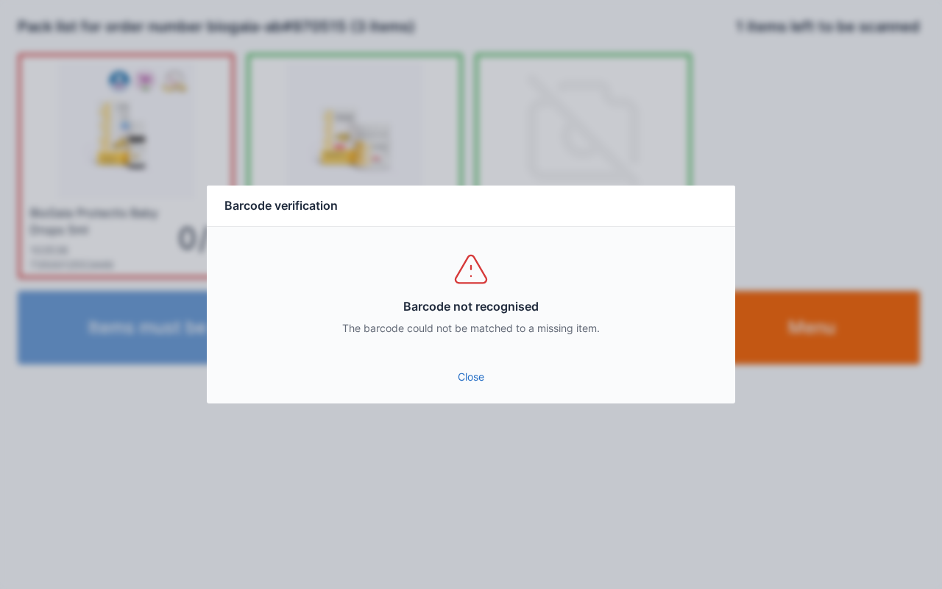
click at [476, 374] on link "Close" at bounding box center [471, 377] width 505 height 27
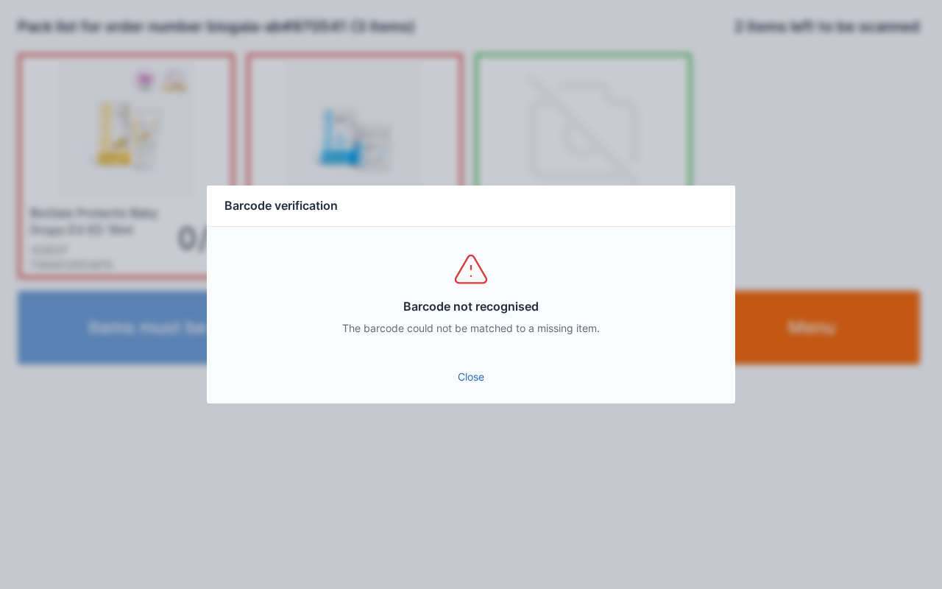
click at [453, 365] on link "Close" at bounding box center [471, 377] width 505 height 27
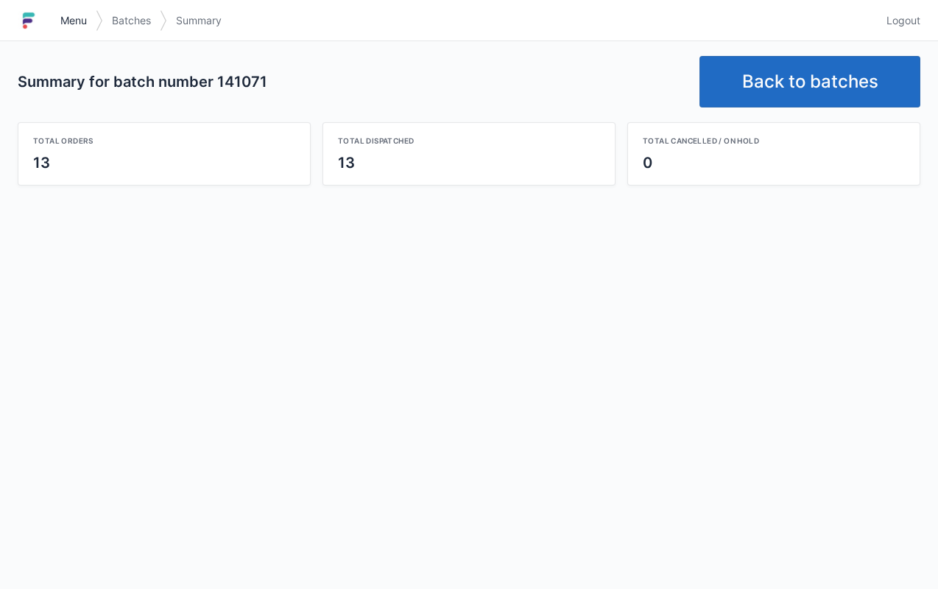
click at [66, 19] on span "Menu" at bounding box center [73, 20] width 27 height 15
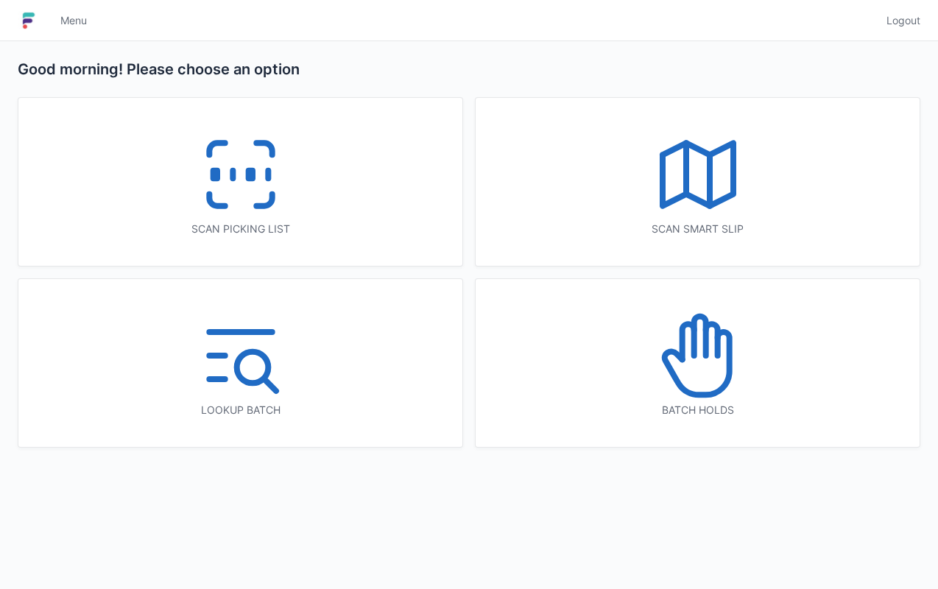
click at [243, 181] on icon at bounding box center [241, 174] width 94 height 94
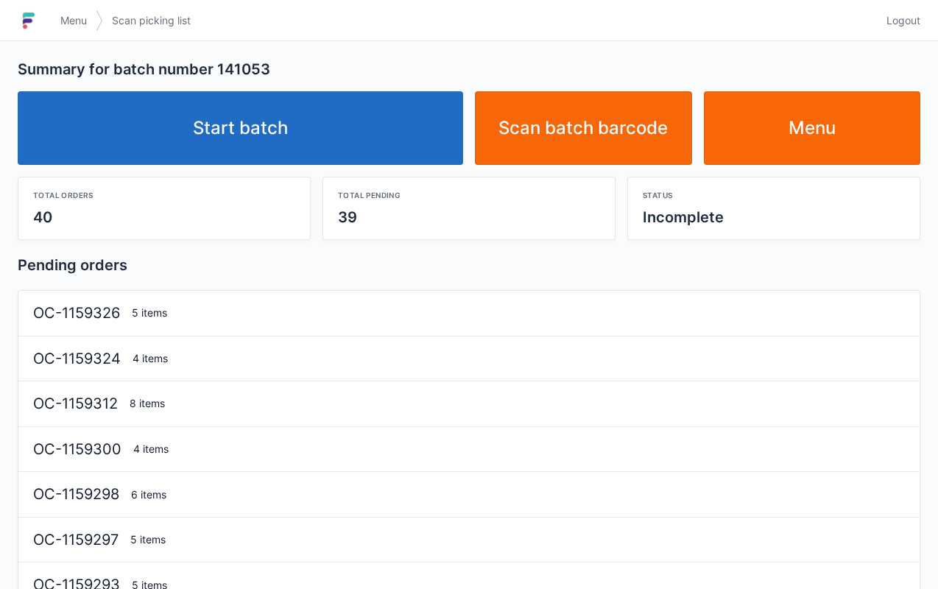
click at [274, 124] on link "Start batch" at bounding box center [240, 128] width 445 height 74
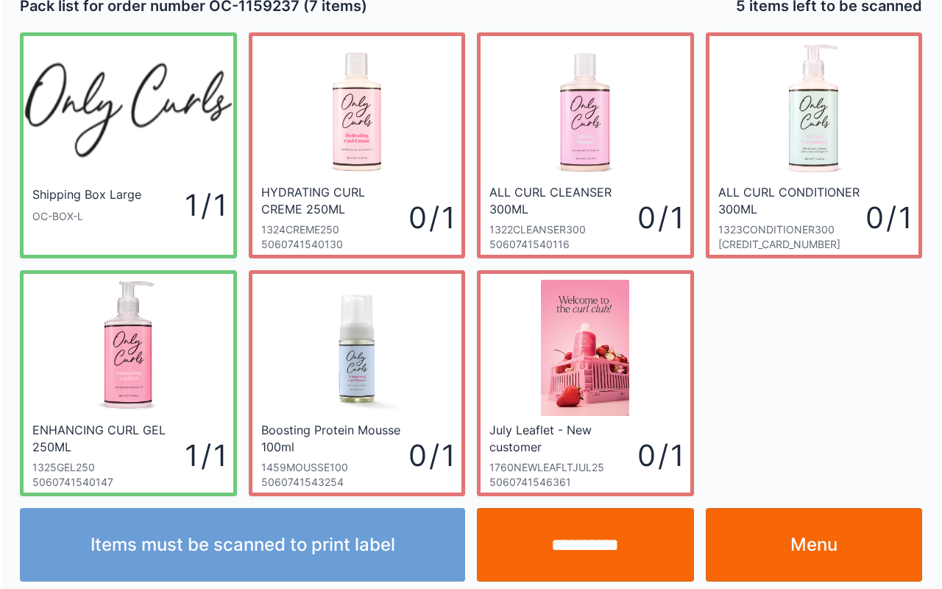
scroll to position [27, 0]
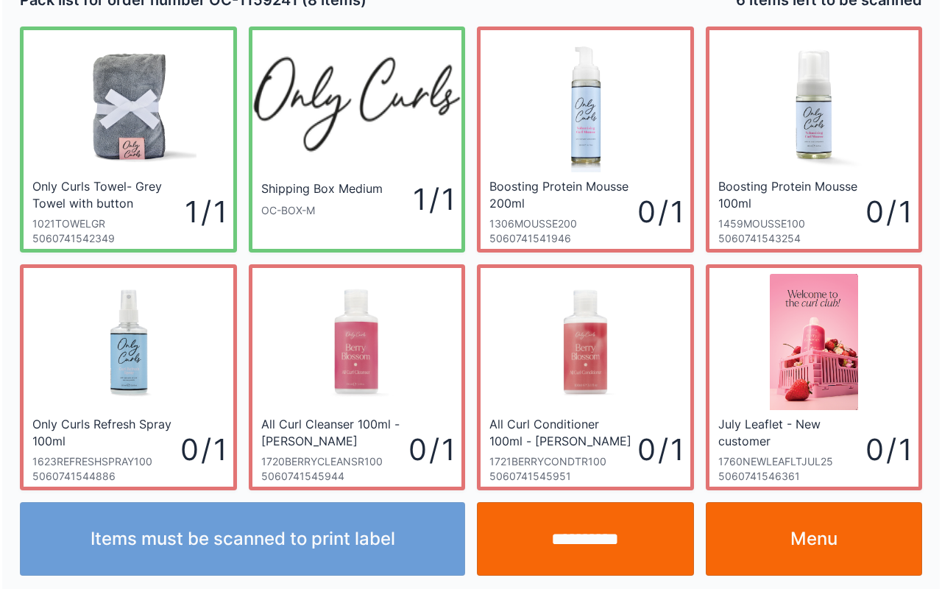
scroll to position [27, 0]
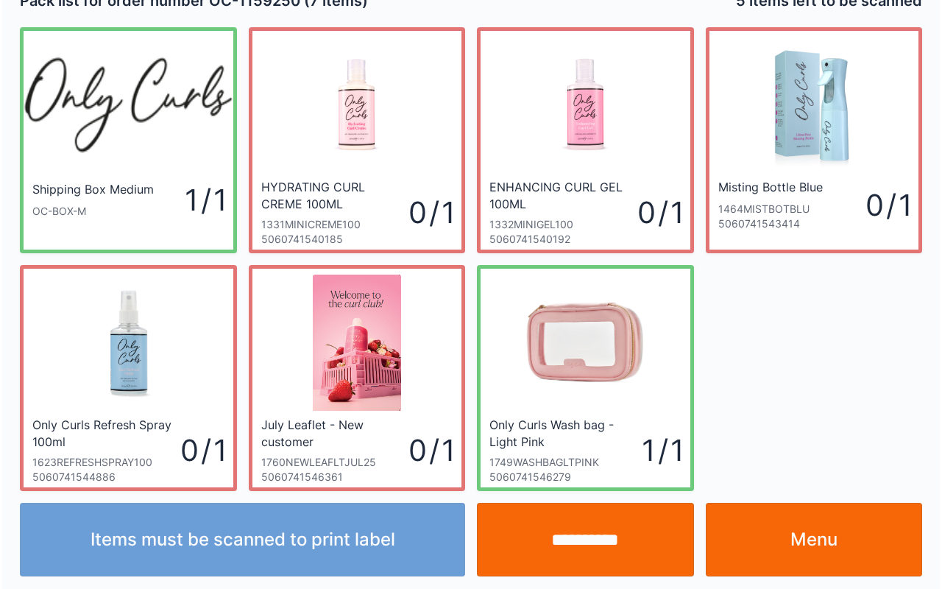
scroll to position [27, 0]
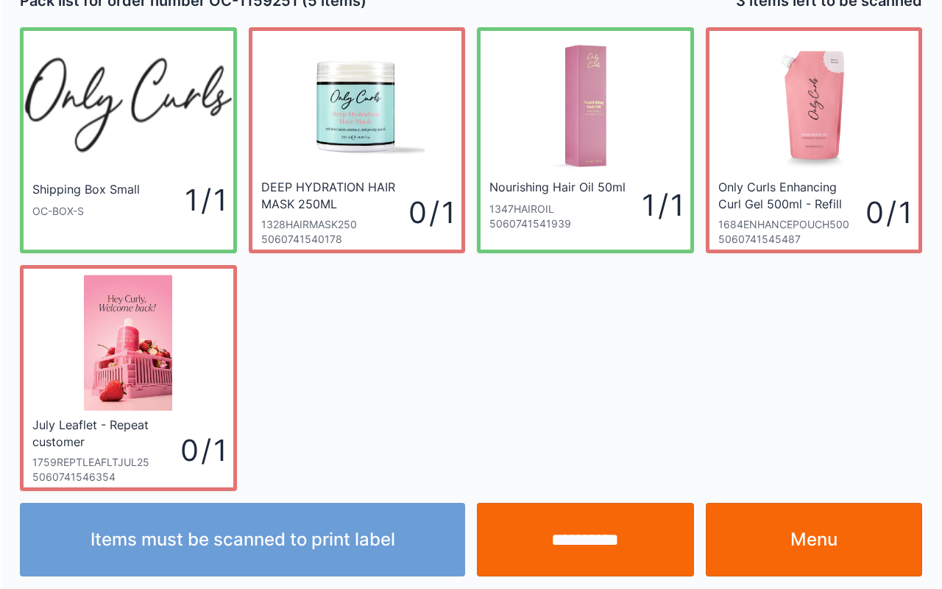
scroll to position [27, 0]
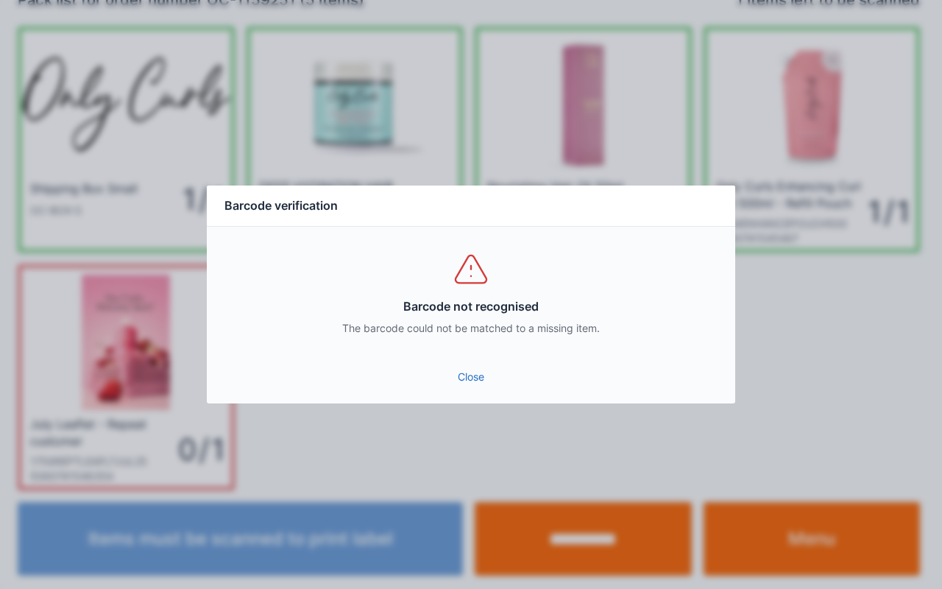
click at [474, 364] on link "Close" at bounding box center [471, 377] width 505 height 27
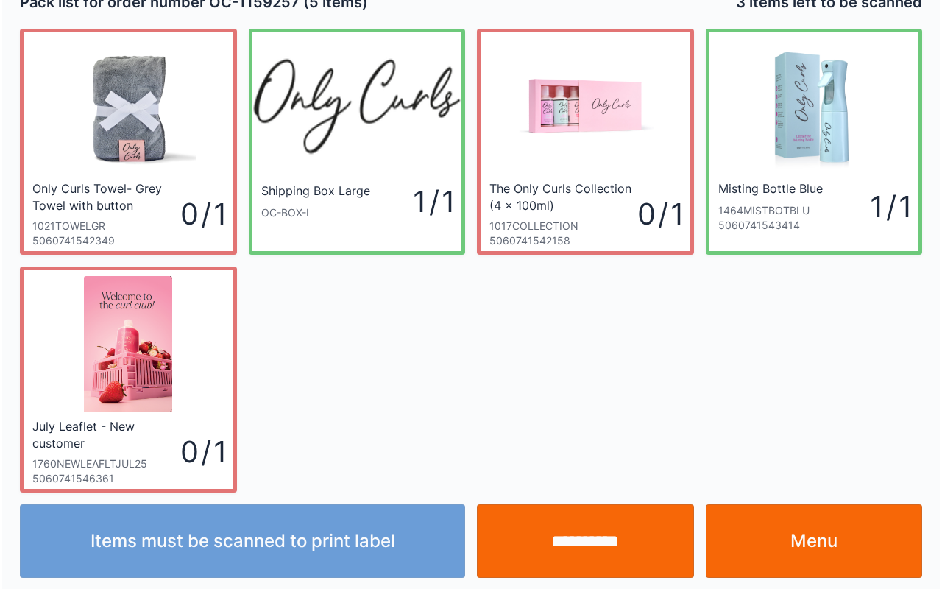
scroll to position [27, 0]
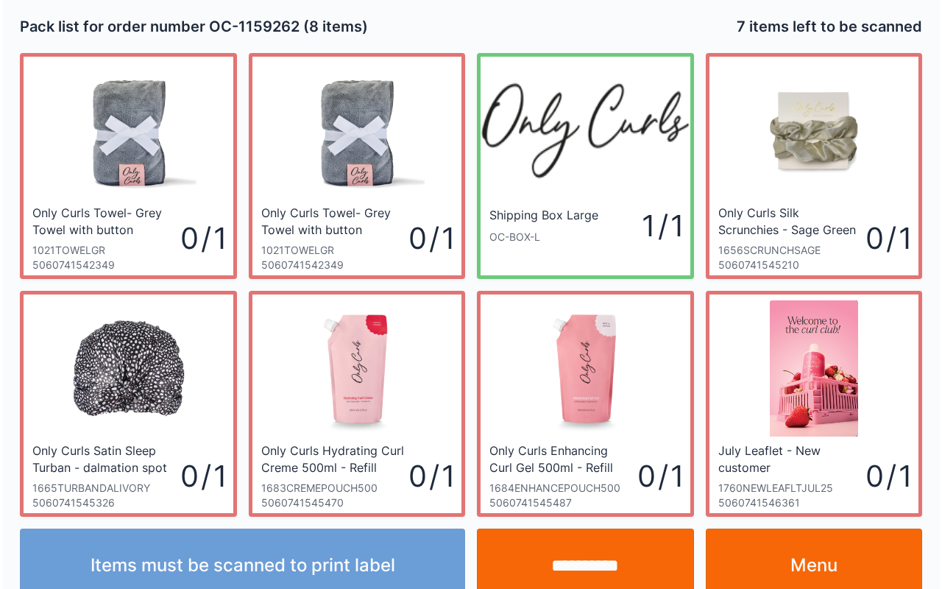
scroll to position [27, 0]
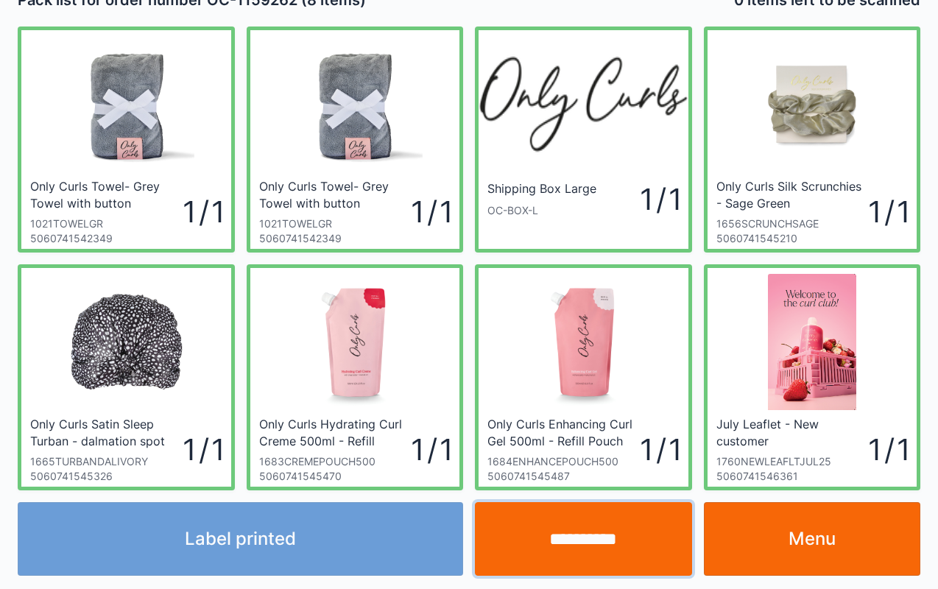
click at [569, 559] on input "**********" at bounding box center [583, 539] width 217 height 74
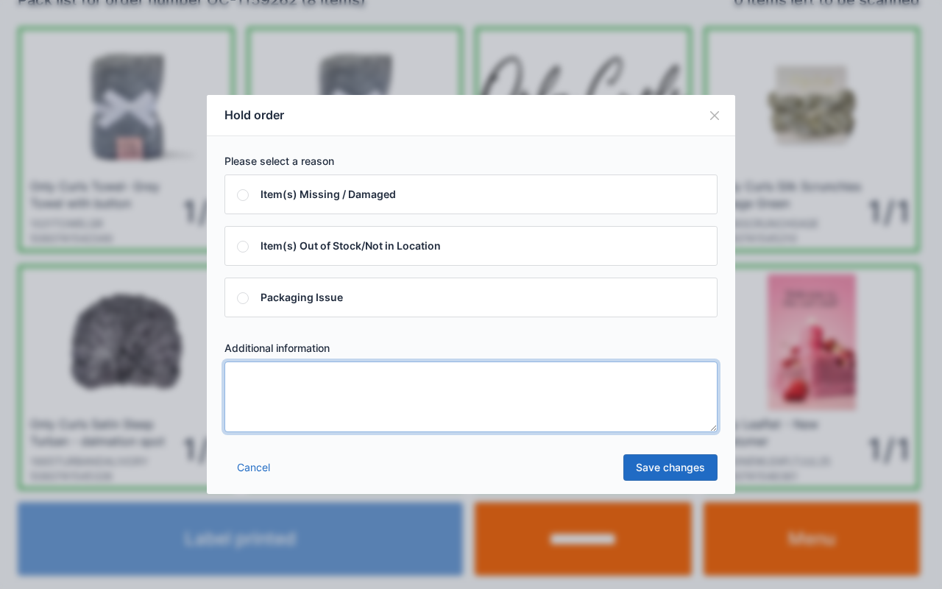
click at [423, 381] on textarea at bounding box center [471, 396] width 493 height 71
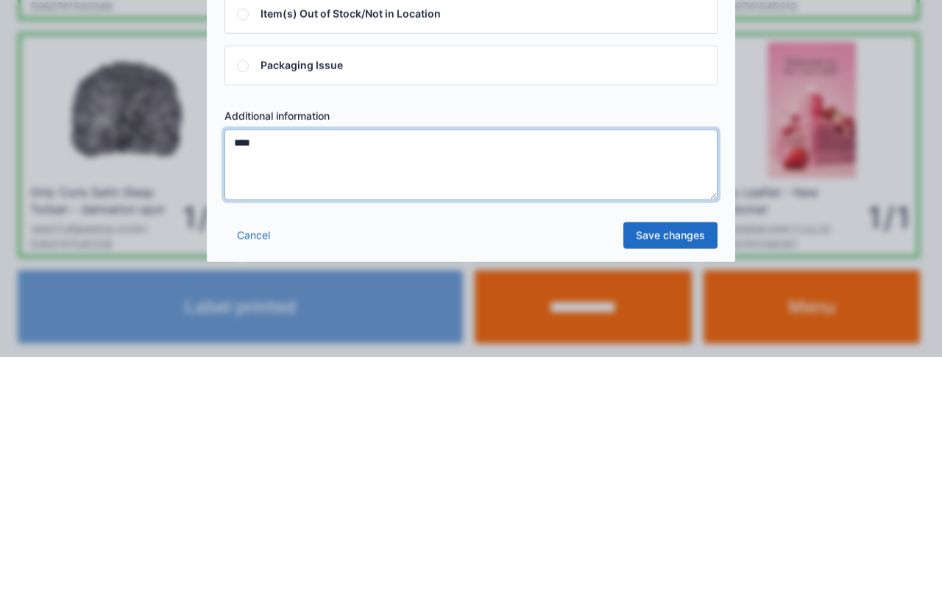
type textarea "****"
click at [697, 473] on link "Save changes" at bounding box center [671, 467] width 94 height 27
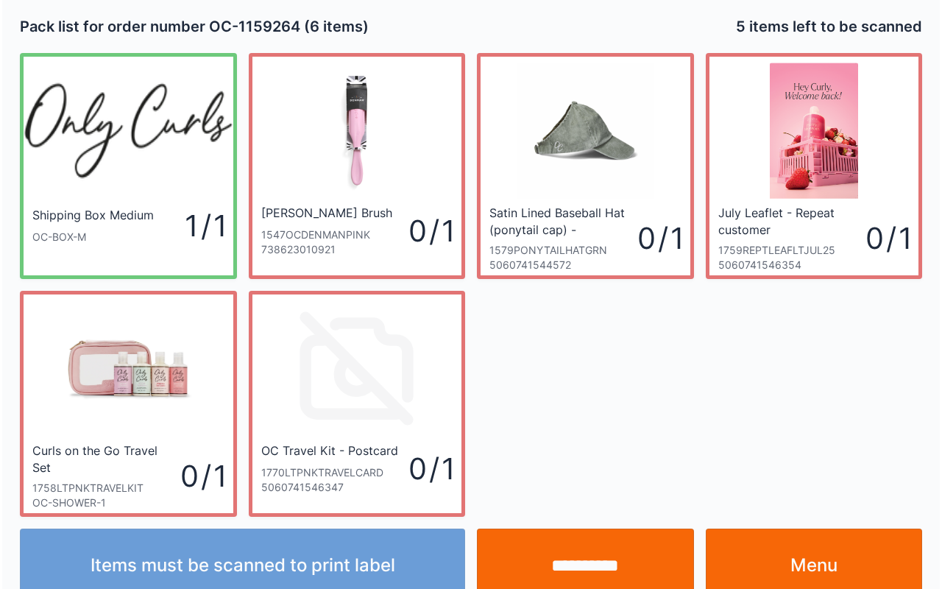
scroll to position [27, 0]
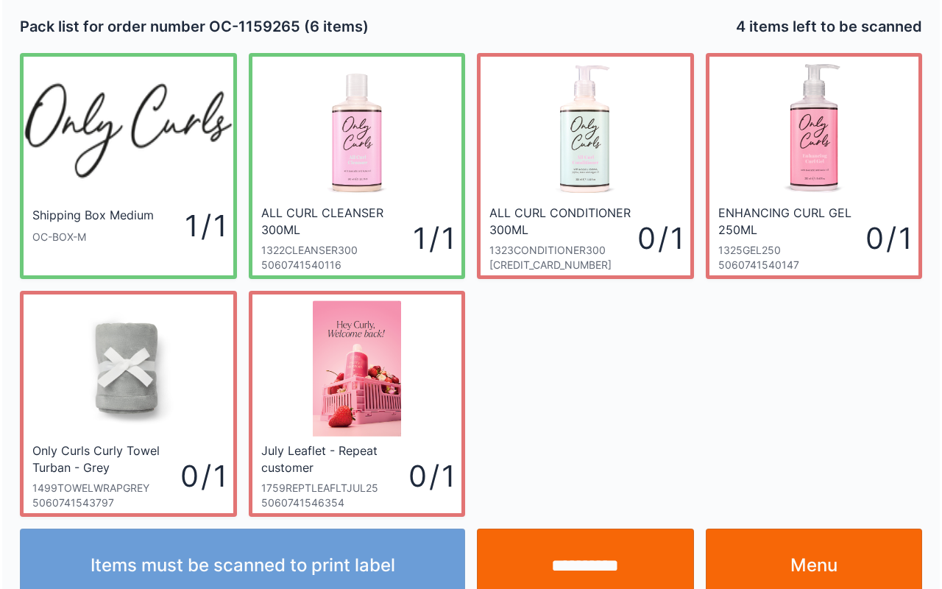
scroll to position [27, 0]
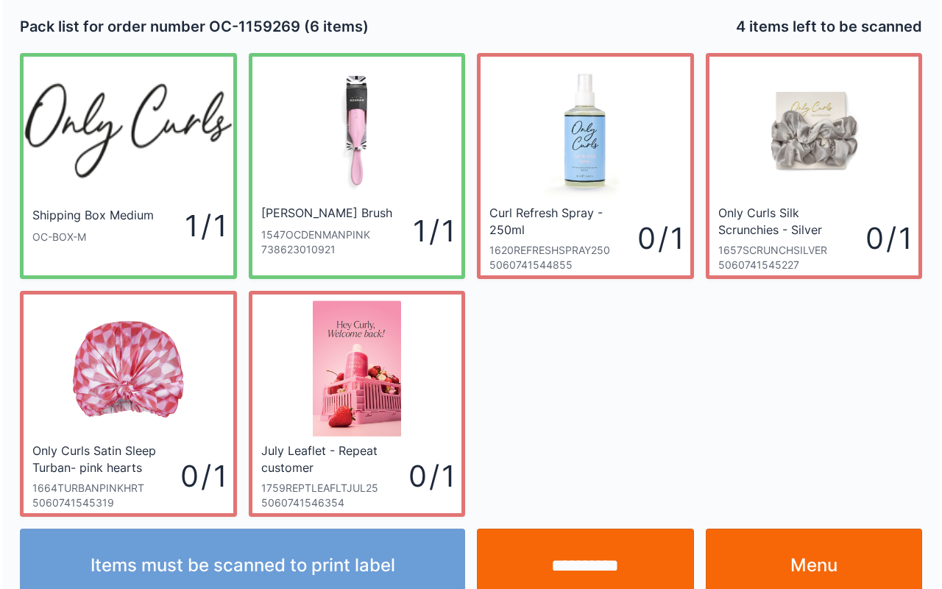
scroll to position [27, 0]
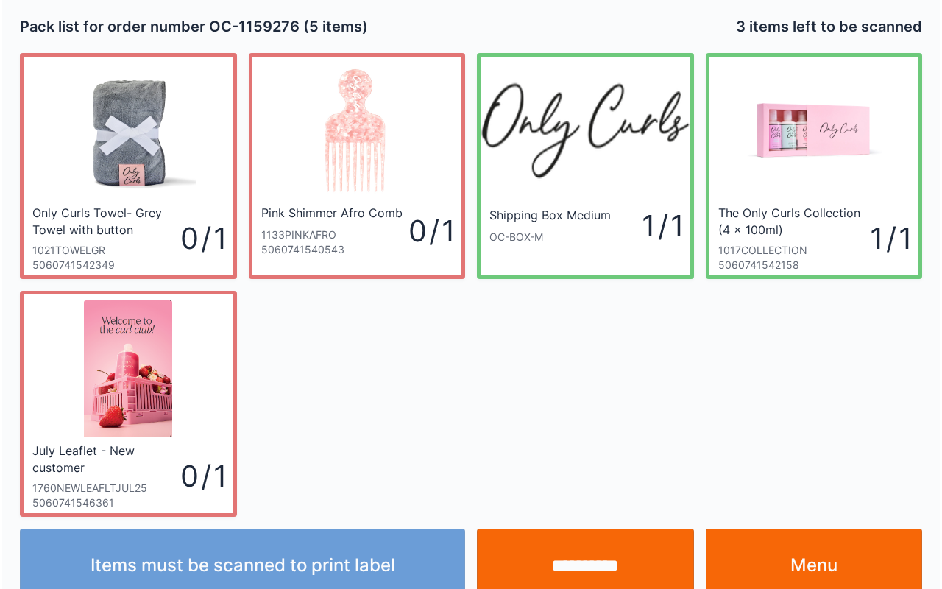
scroll to position [27, 0]
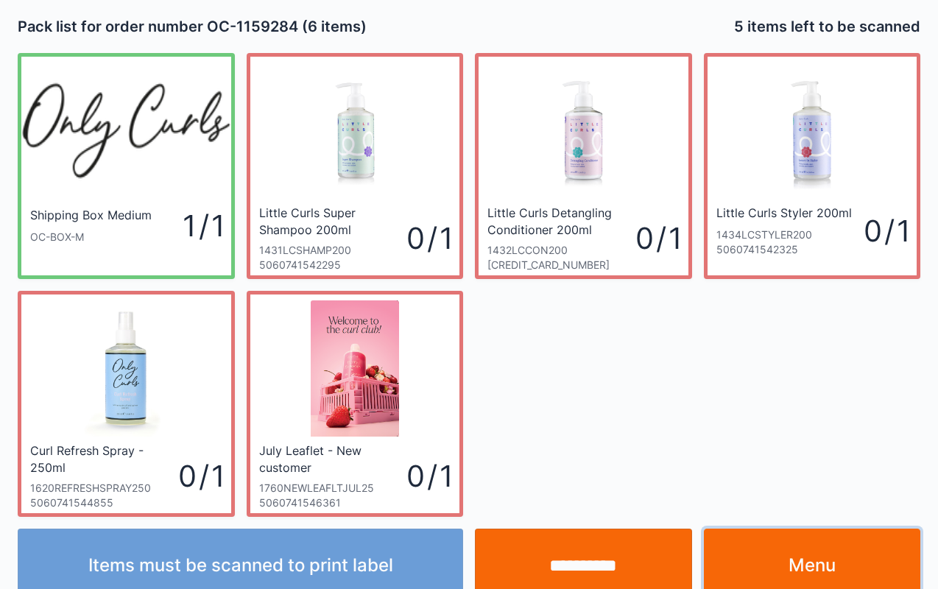
click at [835, 558] on link "Menu" at bounding box center [812, 566] width 217 height 74
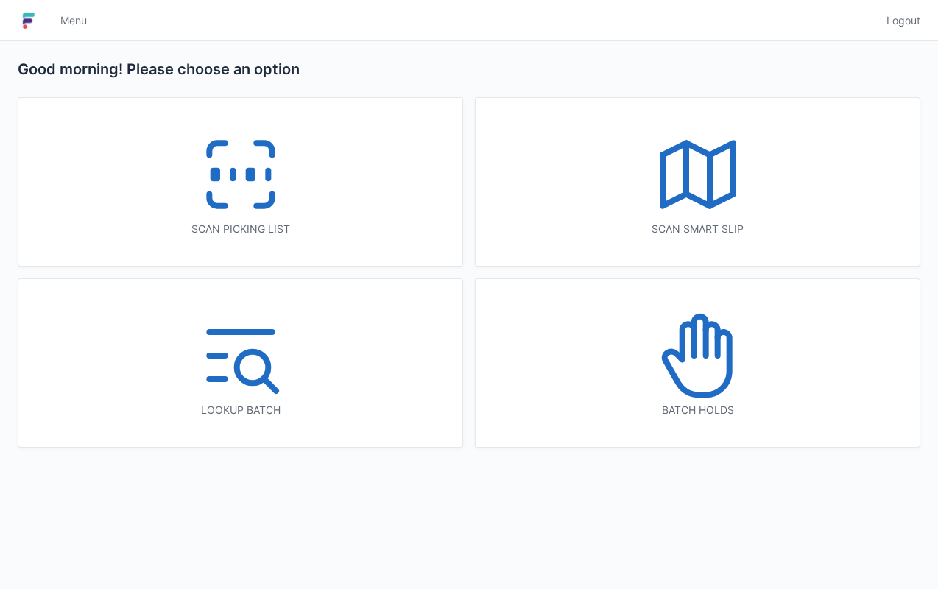
click at [702, 393] on icon at bounding box center [696, 363] width 65 height 63
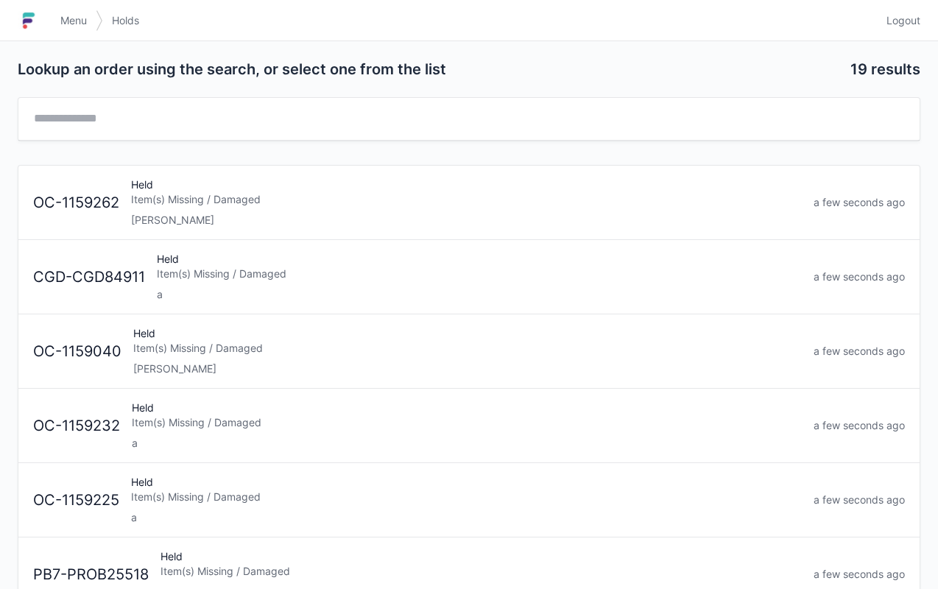
click at [268, 351] on div "Item(s) Missing / Damaged" at bounding box center [467, 348] width 668 height 15
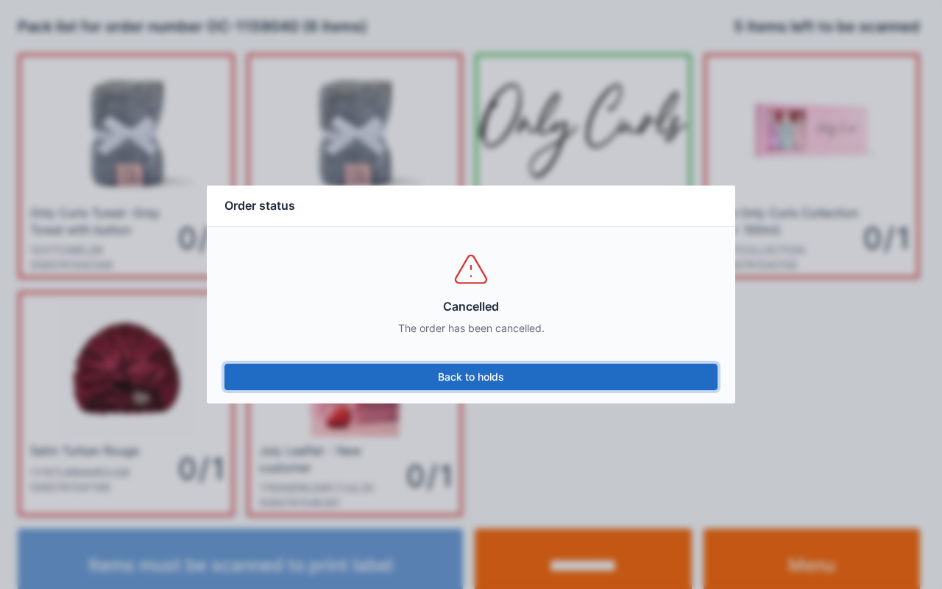
click at [492, 383] on link "Back to holds" at bounding box center [471, 377] width 493 height 27
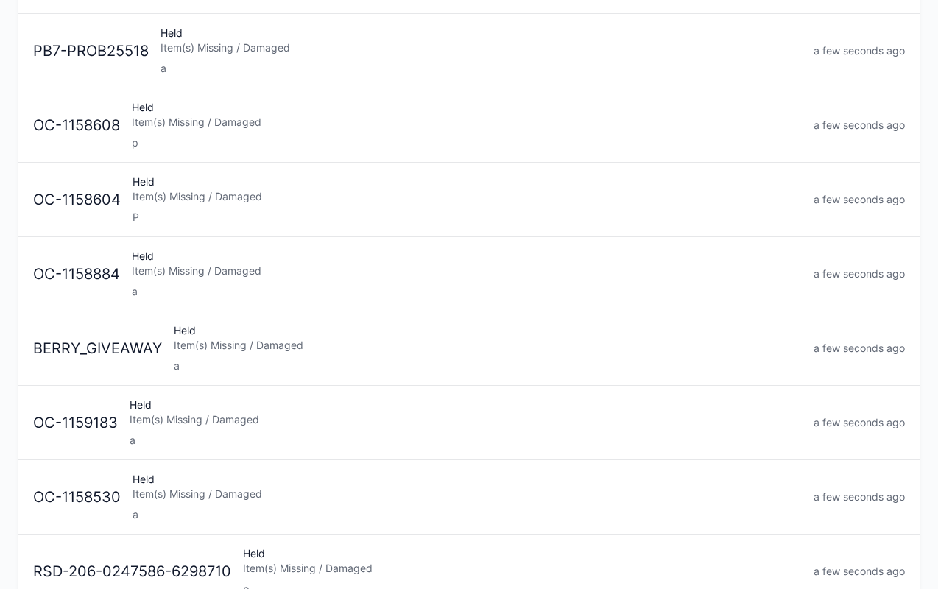
scroll to position [464, 0]
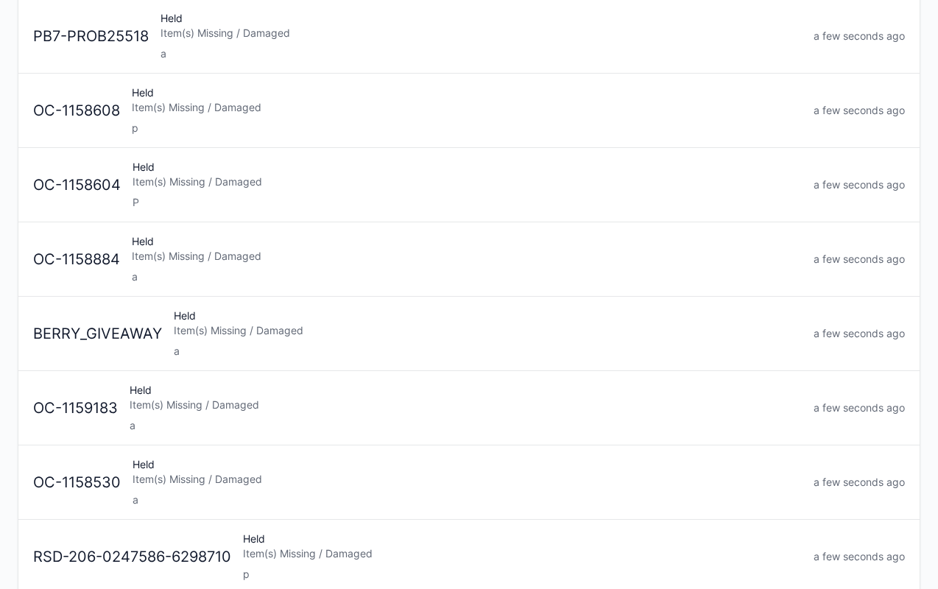
click at [387, 492] on div "a" at bounding box center [467, 499] width 669 height 15
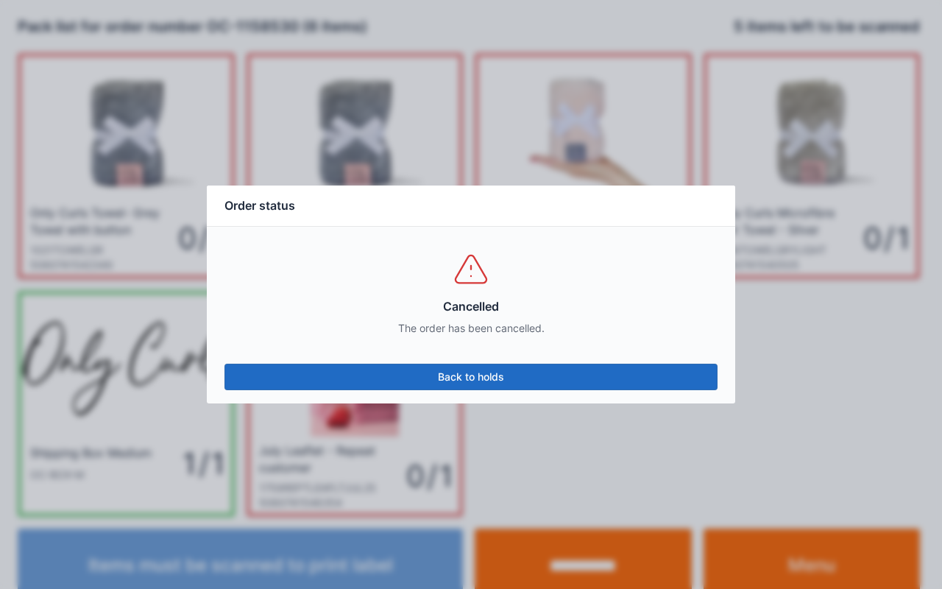
click at [549, 380] on link "Back to holds" at bounding box center [471, 377] width 493 height 27
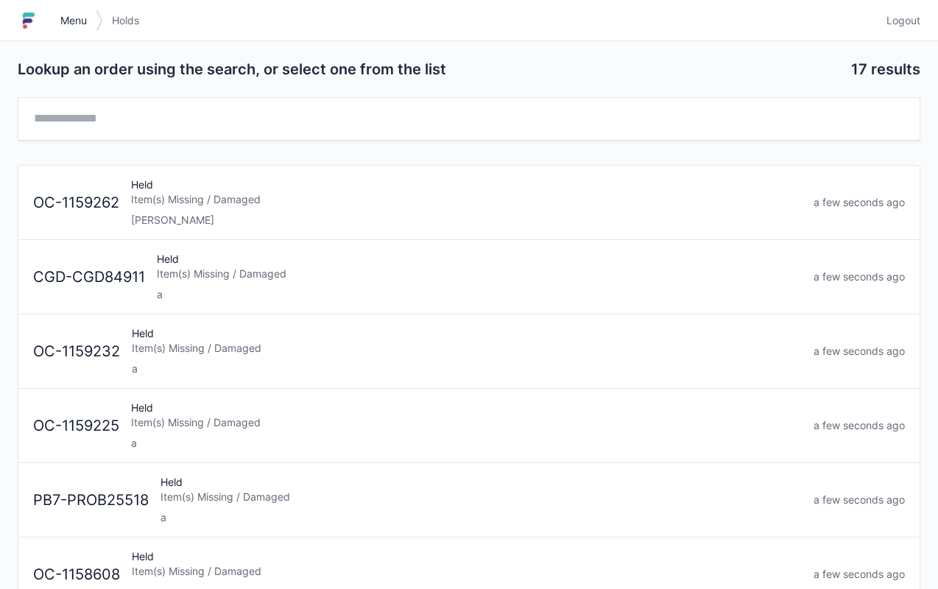
click at [81, 15] on span "Menu" at bounding box center [73, 20] width 27 height 15
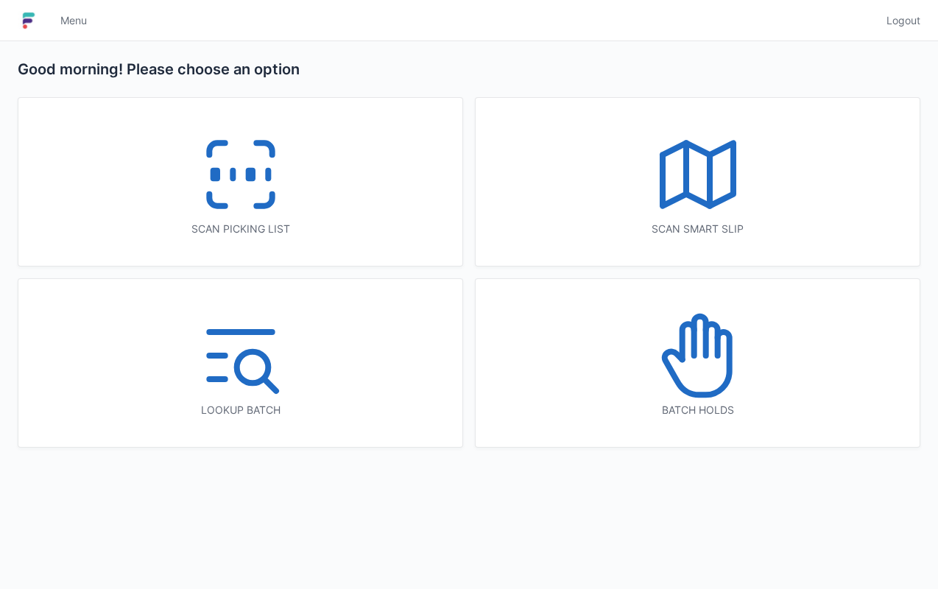
click at [233, 201] on icon at bounding box center [241, 174] width 94 height 94
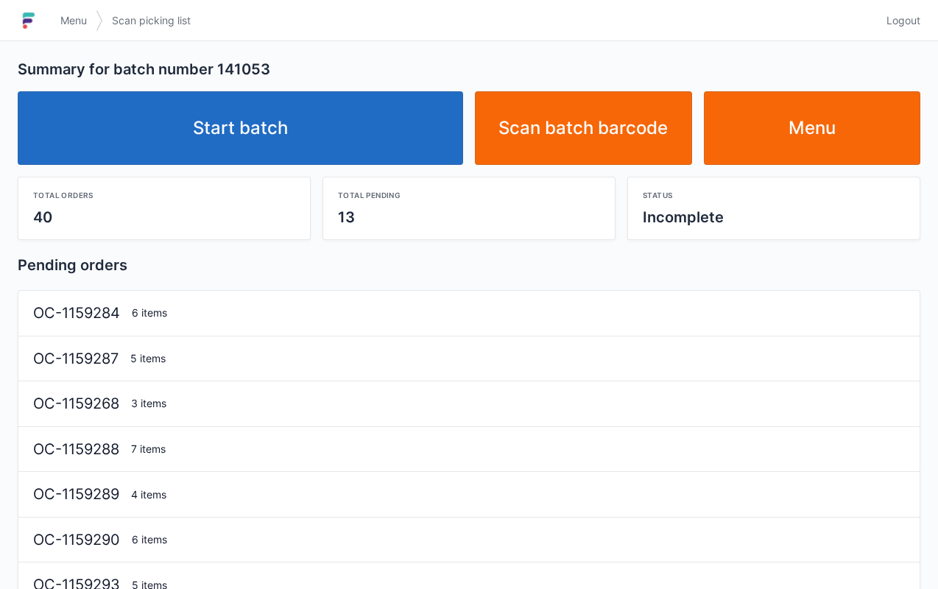
click at [321, 155] on link "Start batch" at bounding box center [240, 128] width 445 height 74
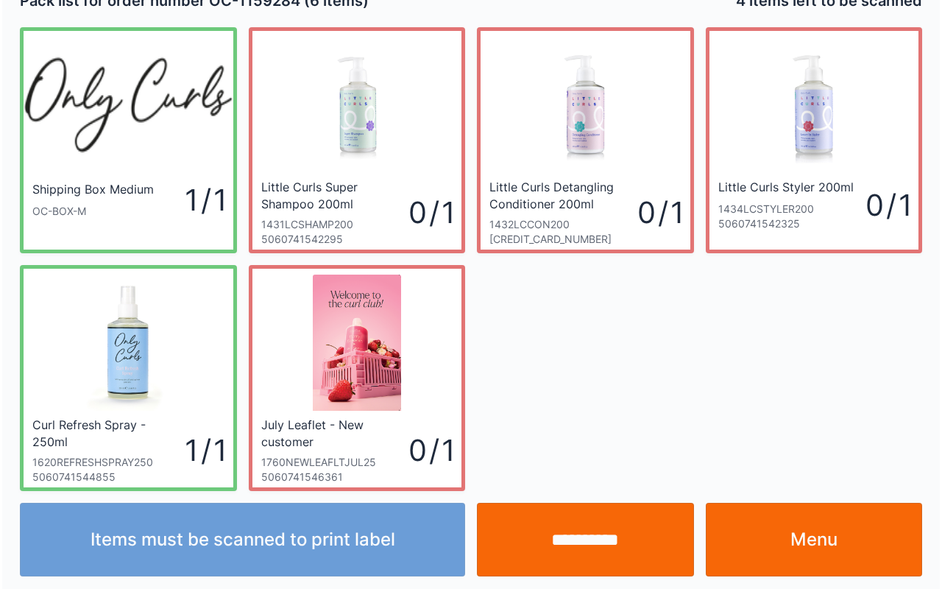
scroll to position [27, 0]
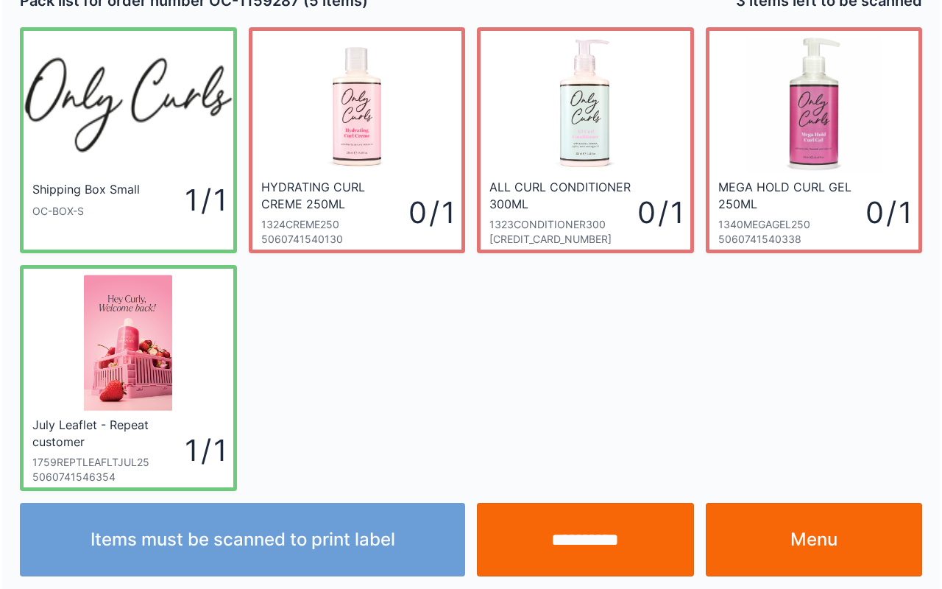
scroll to position [27, 0]
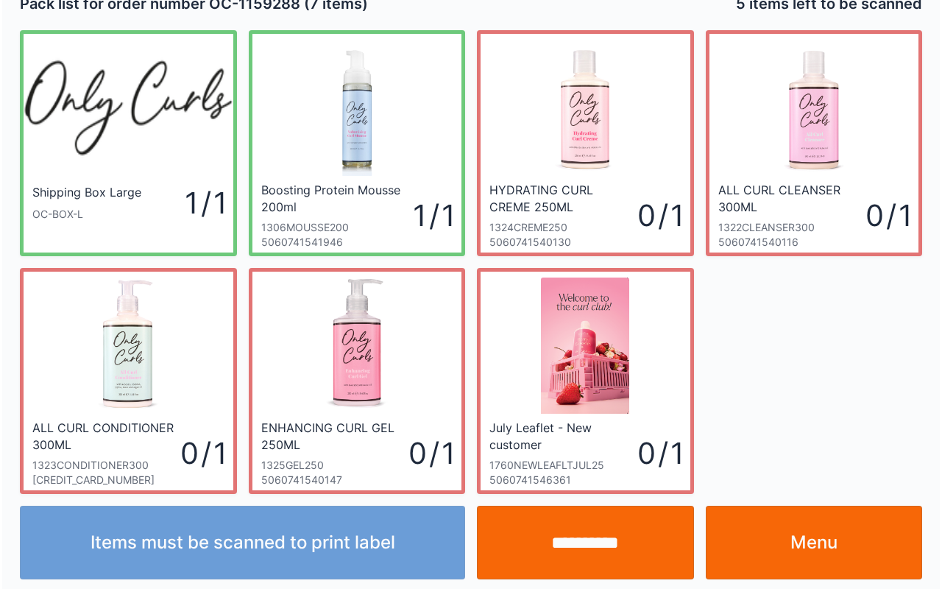
scroll to position [27, 0]
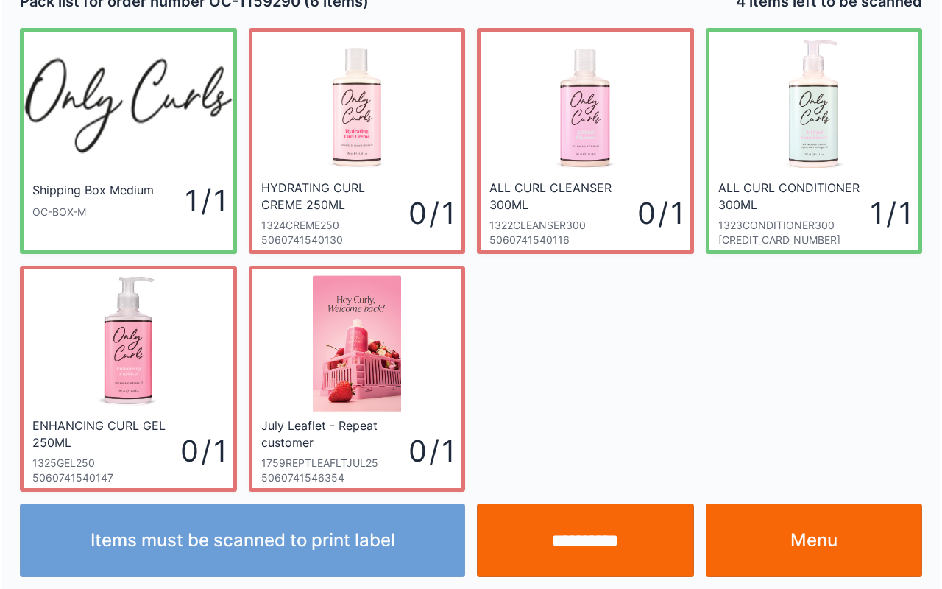
scroll to position [27, 0]
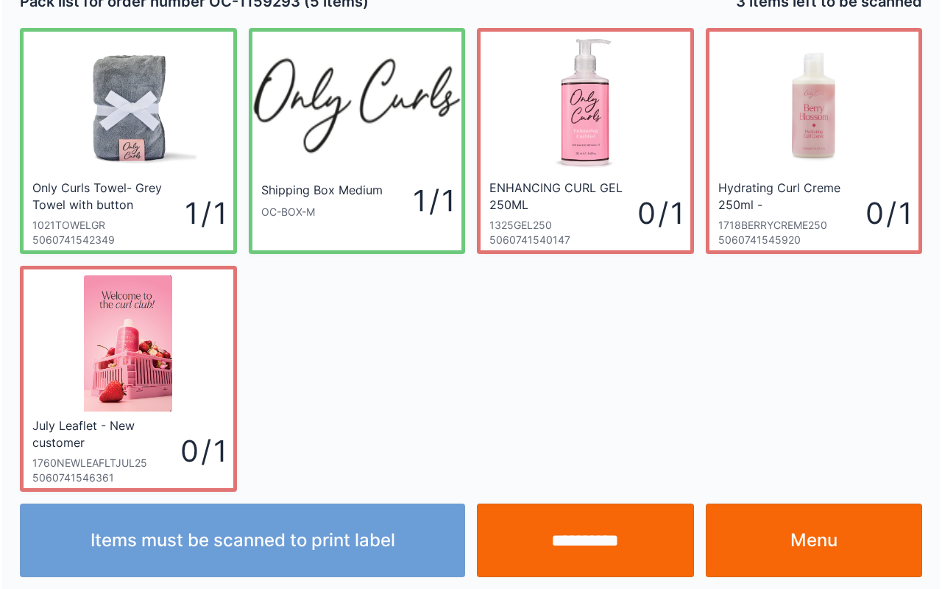
scroll to position [27, 0]
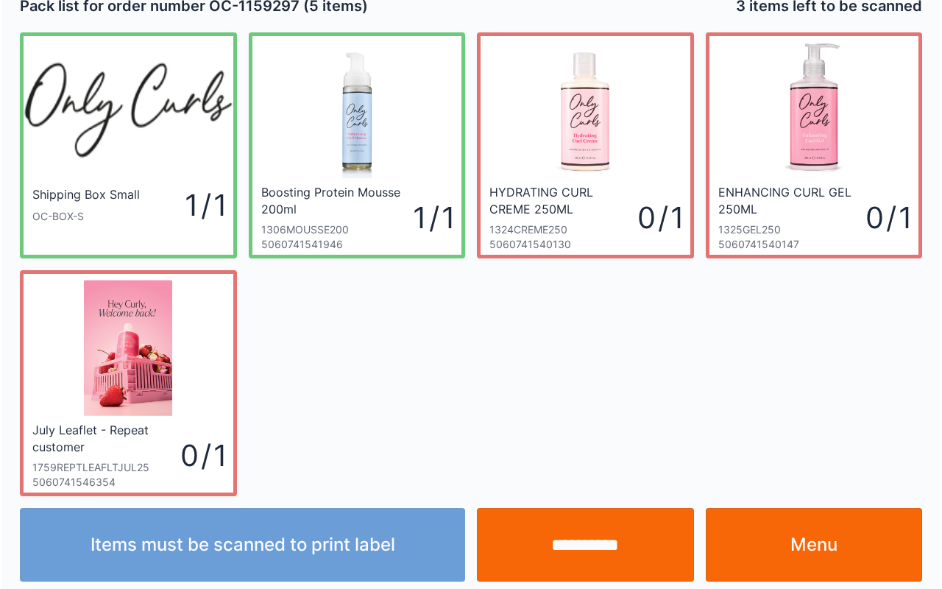
scroll to position [27, 0]
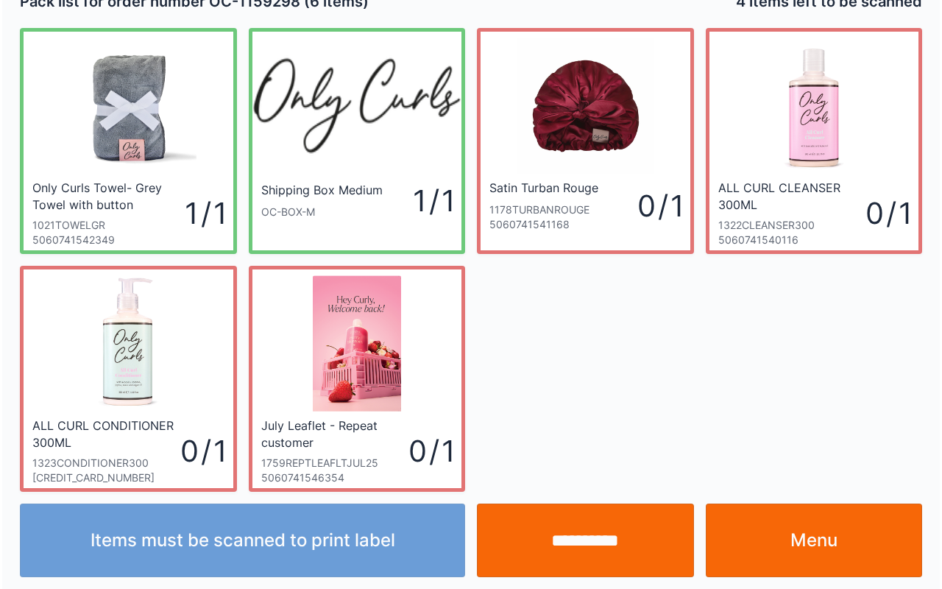
scroll to position [27, 0]
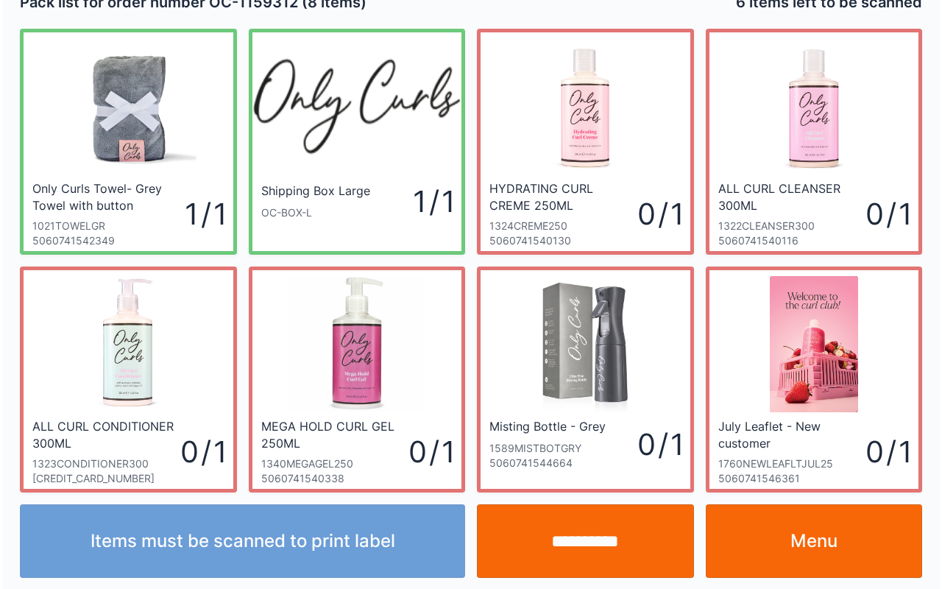
scroll to position [27, 0]
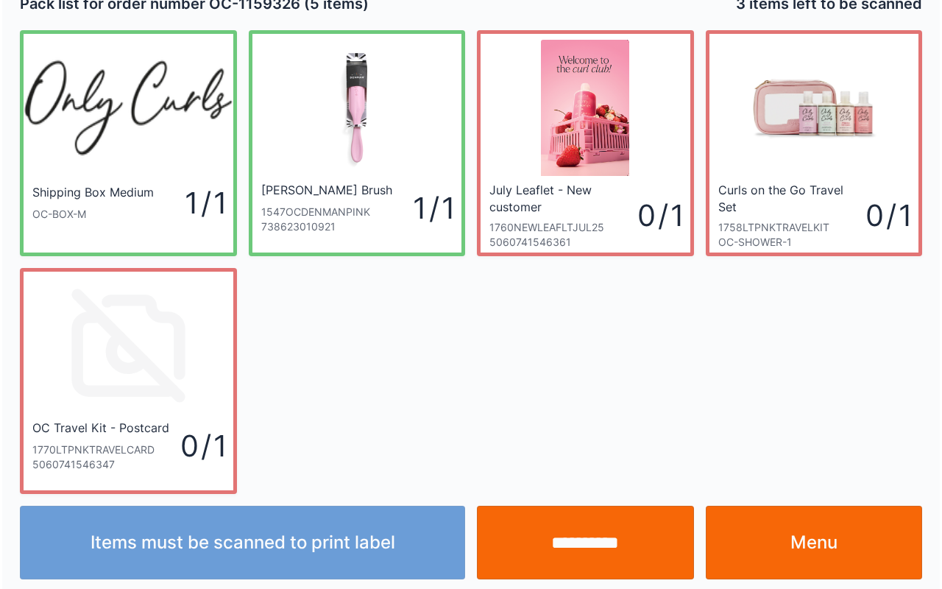
scroll to position [27, 0]
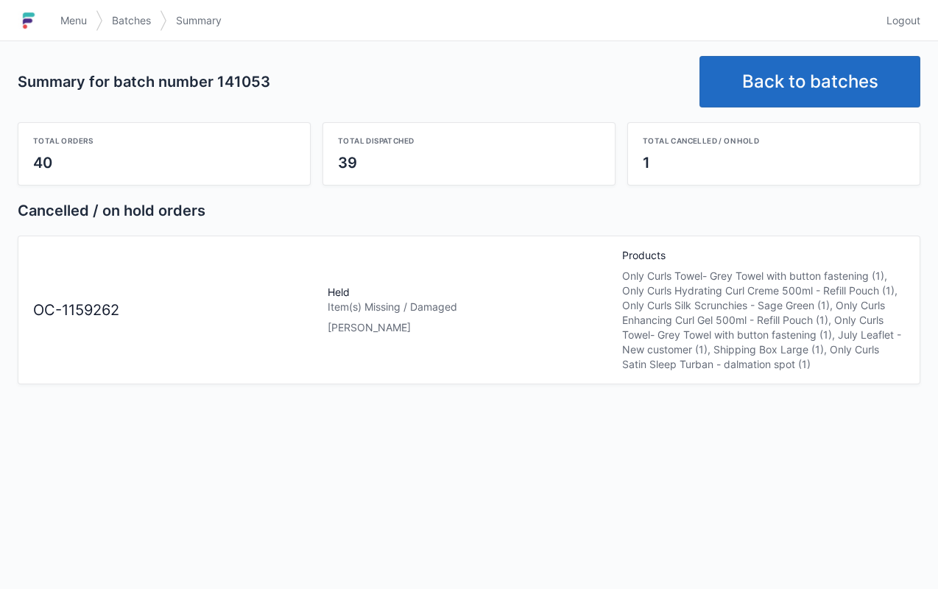
click at [75, 10] on link "Menu" at bounding box center [74, 20] width 44 height 27
